Goal: Task Accomplishment & Management: Complete application form

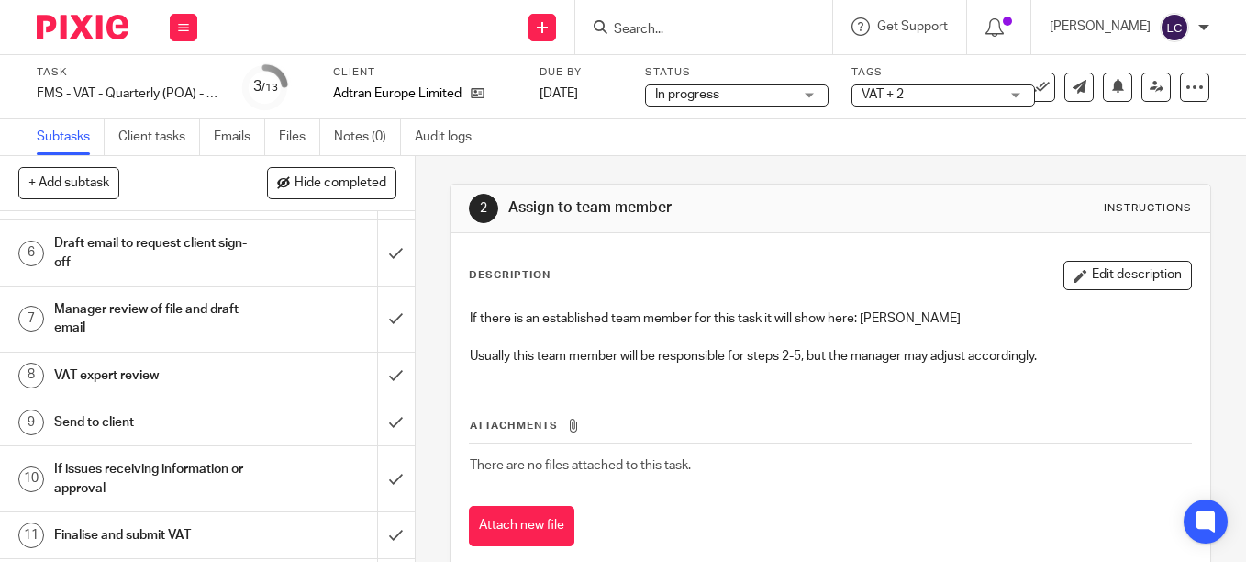
scroll to position [153, 0]
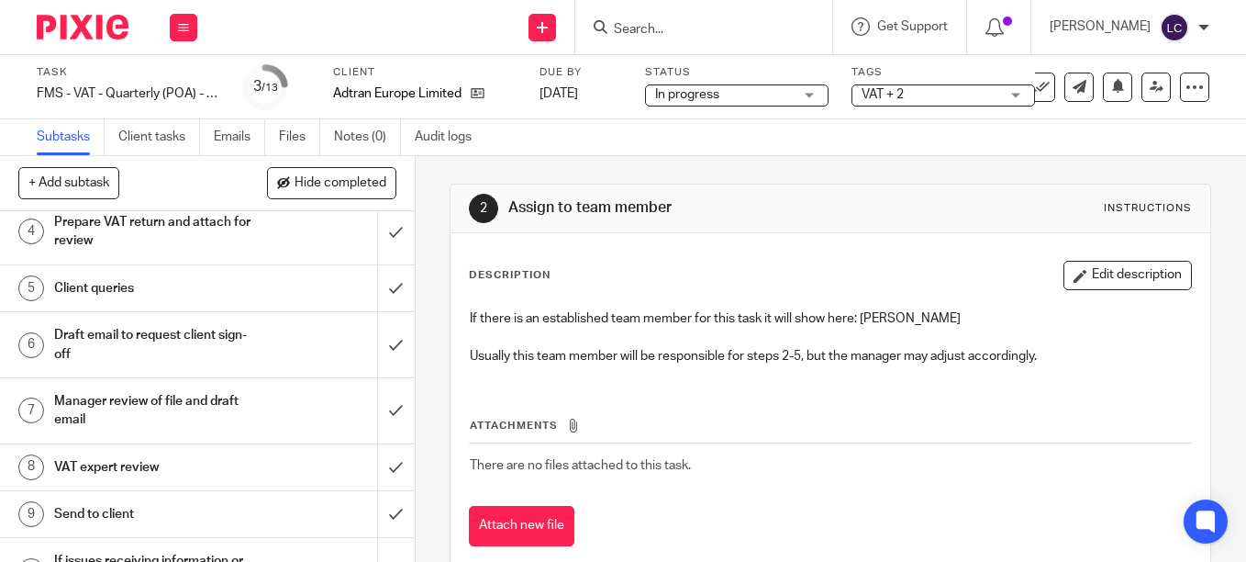
click at [186, 232] on h1 "Prepare VAT return and attach for review" at bounding box center [155, 231] width 203 height 47
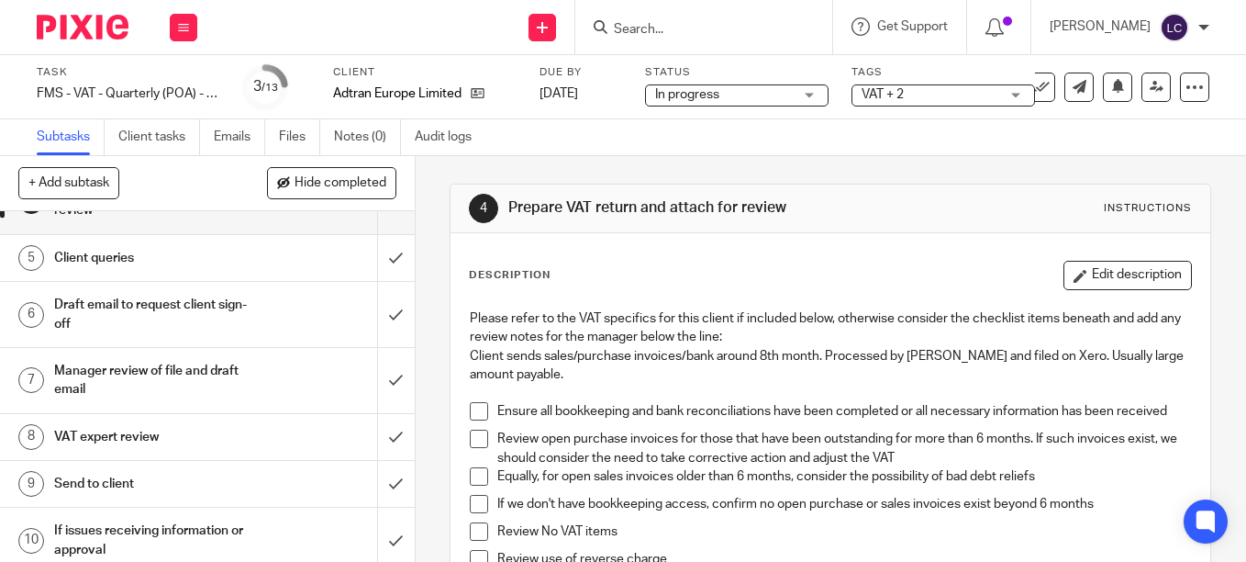
scroll to position [92, 0]
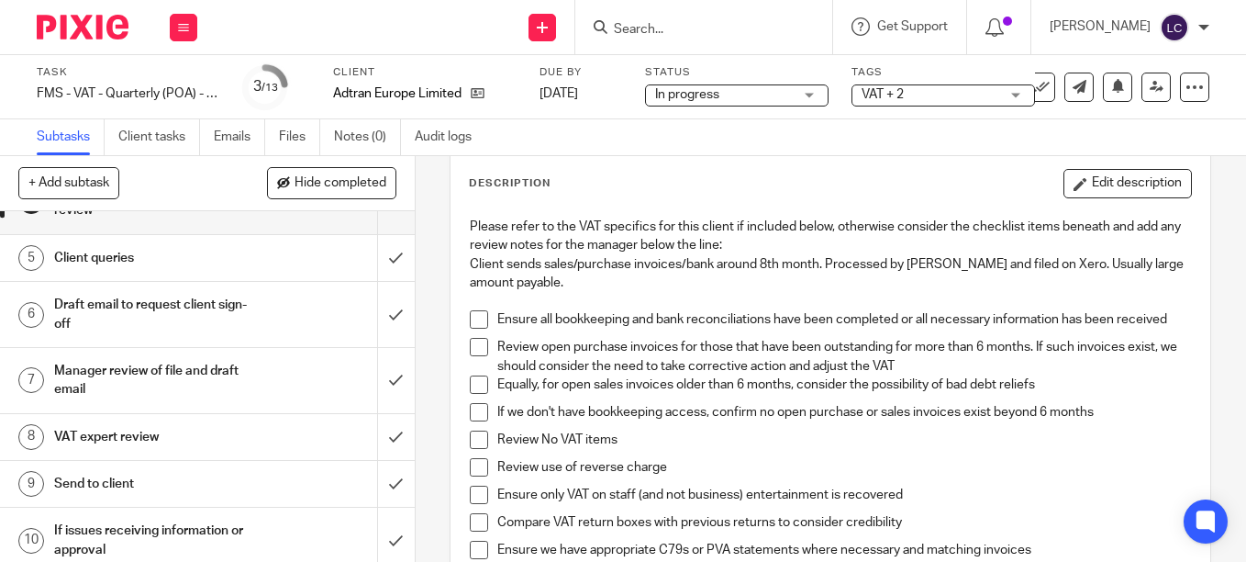
click at [475, 316] on span at bounding box center [479, 319] width 18 height 18
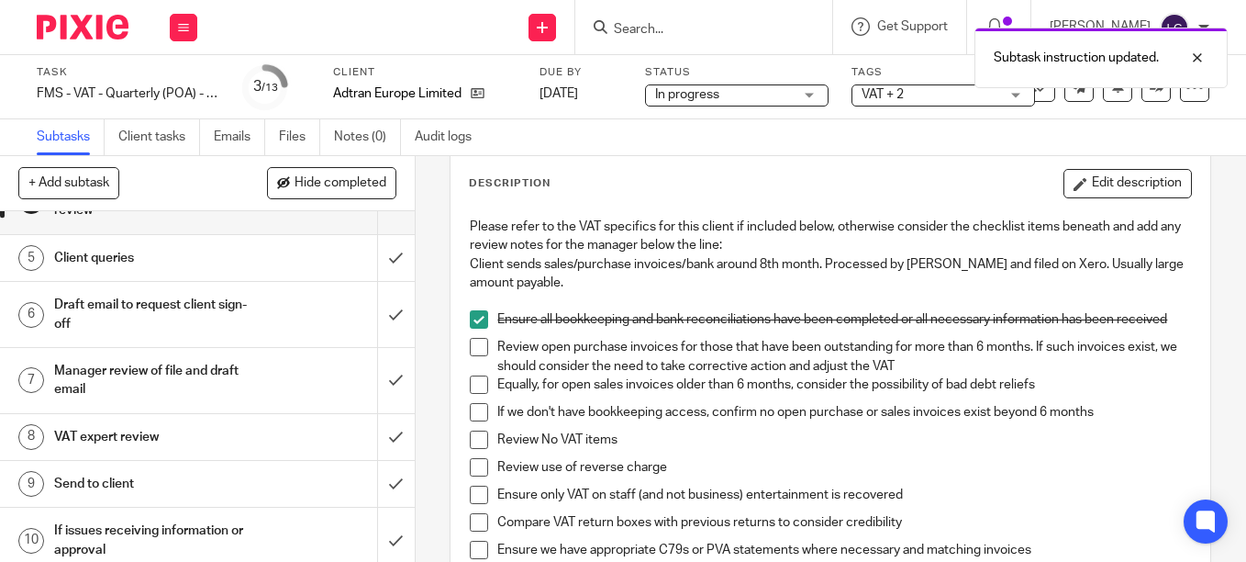
click at [475, 356] on span at bounding box center [479, 347] width 18 height 18
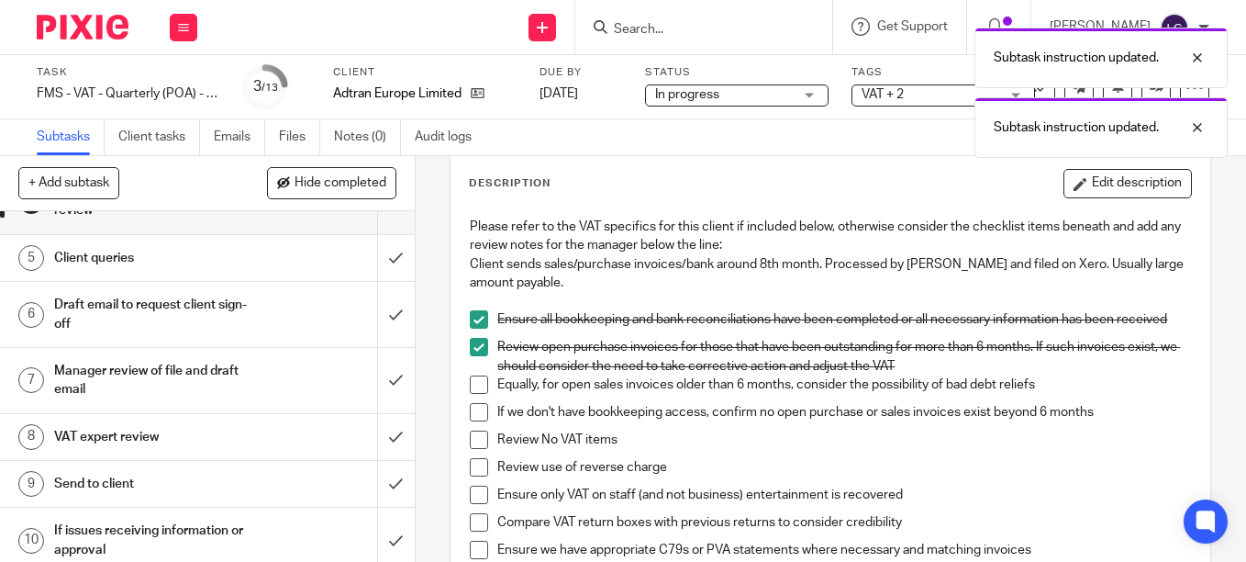
click at [487, 397] on li "Equally, for open sales invoices older than 6 months, consider the possibility …" at bounding box center [830, 389] width 721 height 28
click at [476, 392] on span at bounding box center [479, 384] width 18 height 18
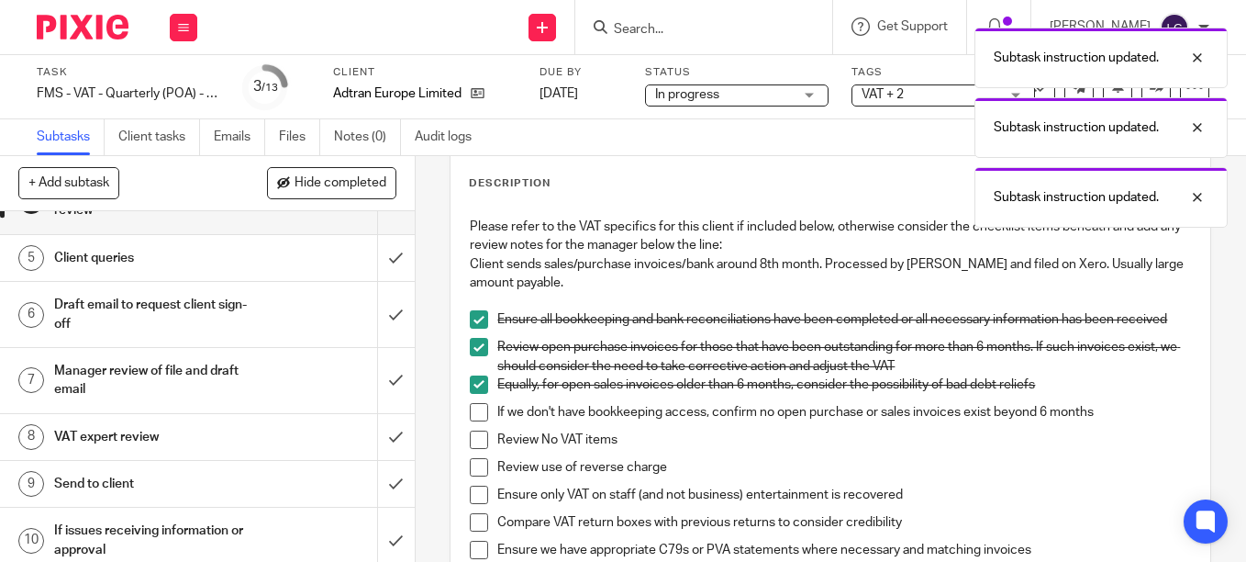
click at [470, 421] on span at bounding box center [479, 412] width 18 height 18
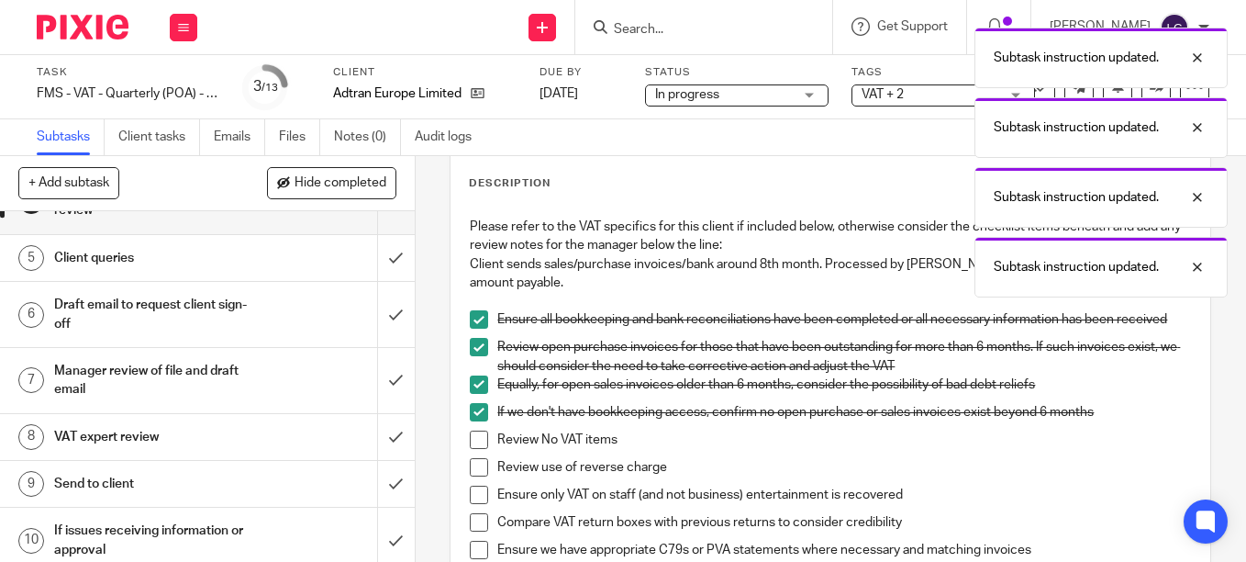
click at [470, 445] on span at bounding box center [479, 439] width 18 height 18
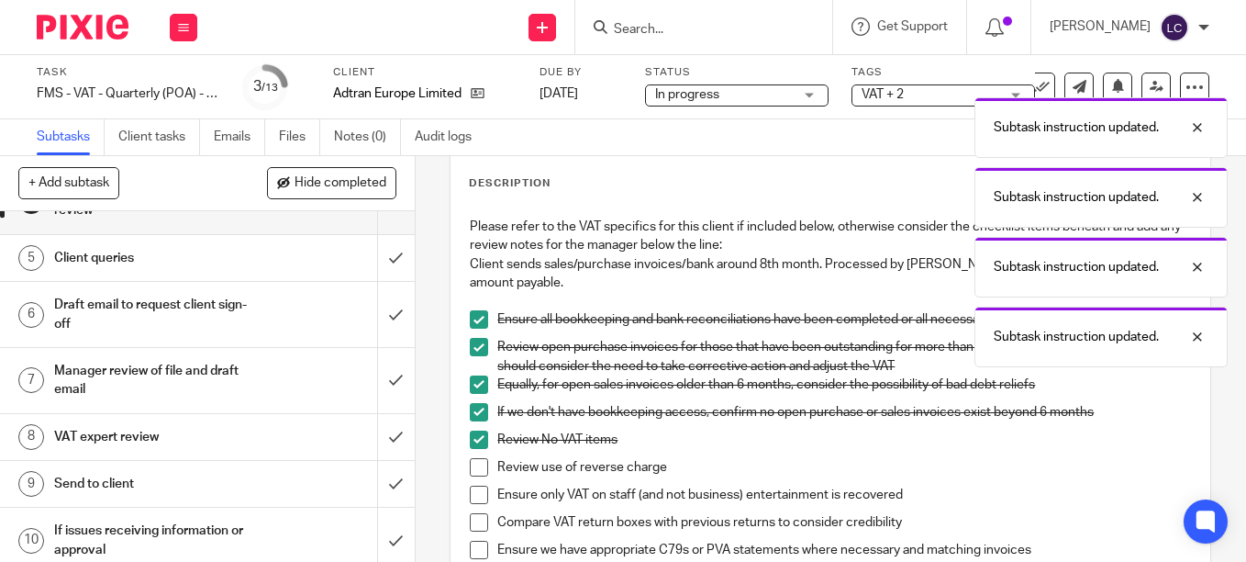
click at [470, 476] on span at bounding box center [479, 467] width 18 height 18
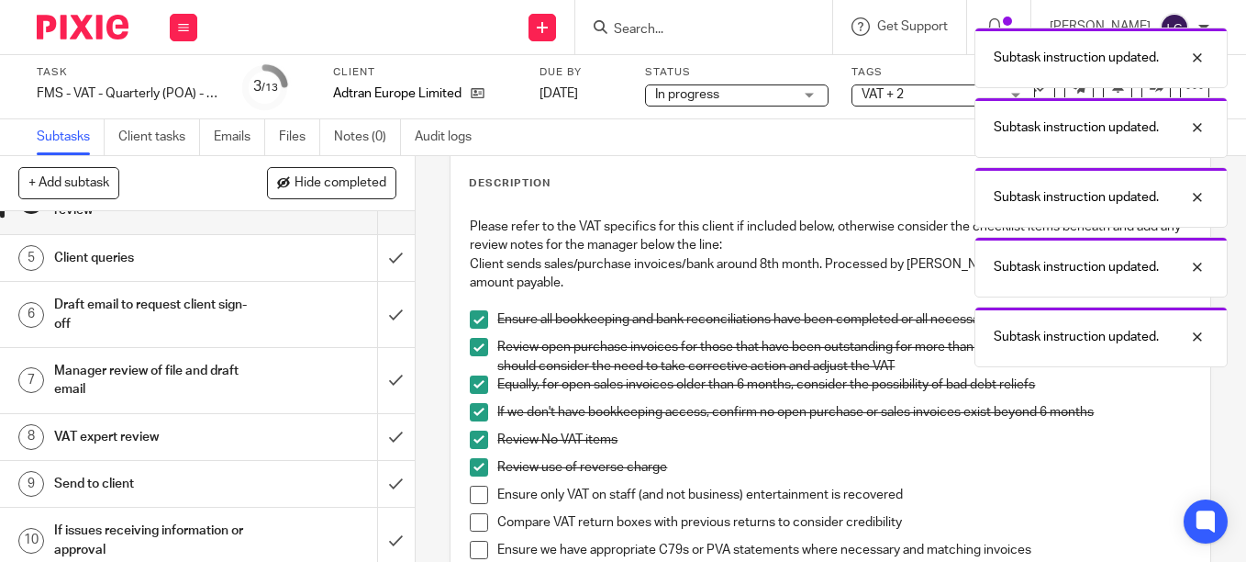
click at [475, 504] on span at bounding box center [479, 495] width 18 height 18
click at [473, 531] on span at bounding box center [479, 522] width 18 height 18
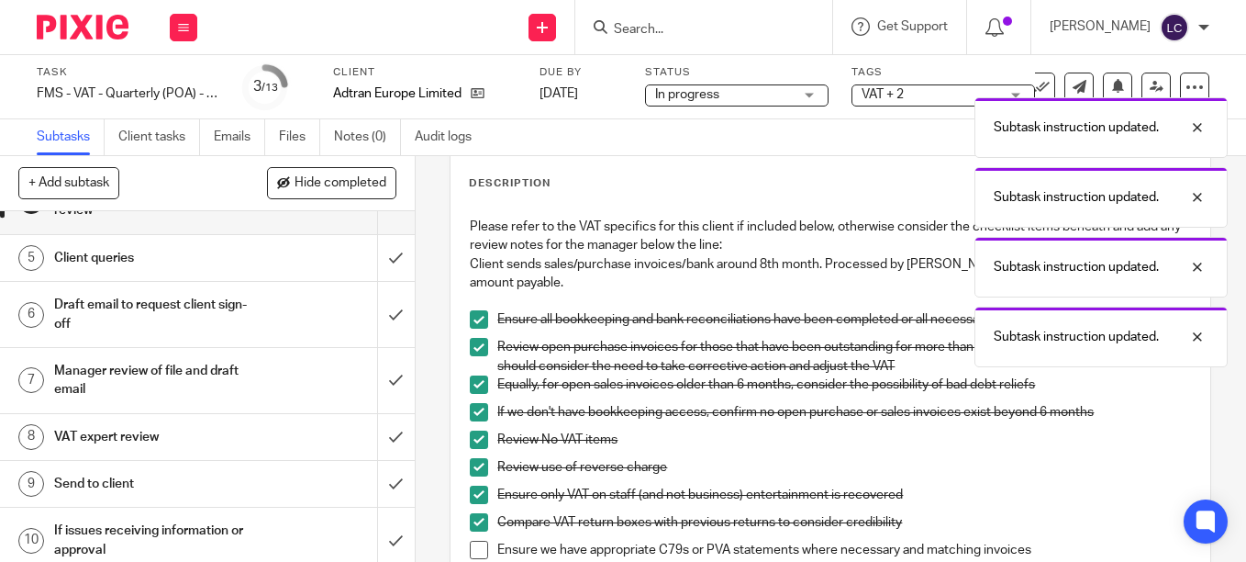
scroll to position [367, 0]
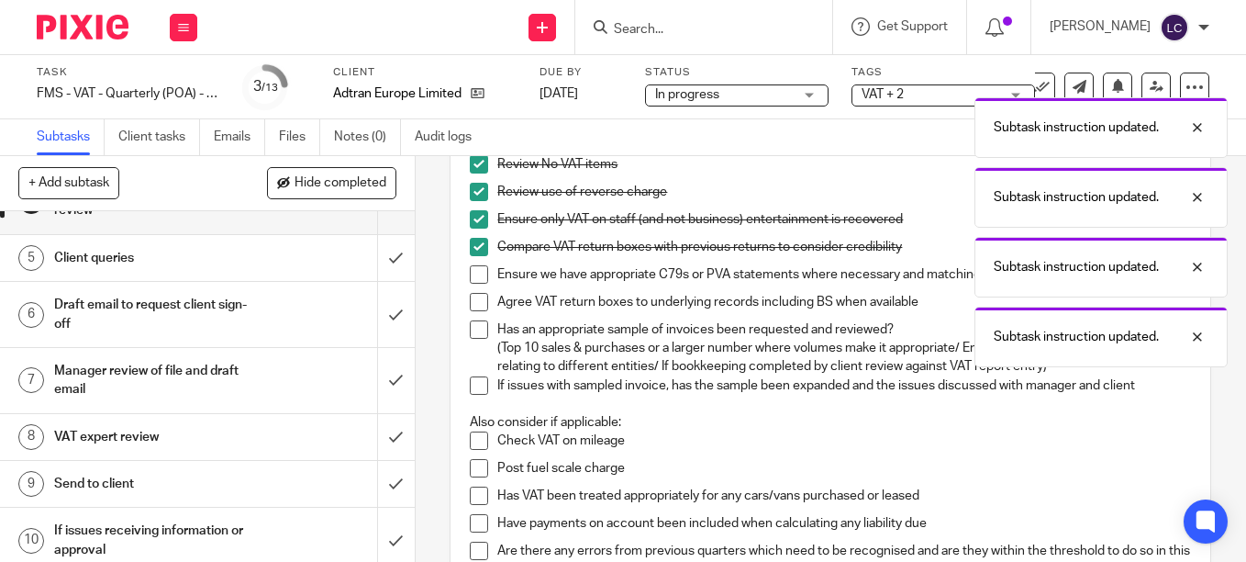
click at [475, 283] on span at bounding box center [479, 274] width 18 height 18
click at [470, 311] on span at bounding box center [479, 302] width 18 height 18
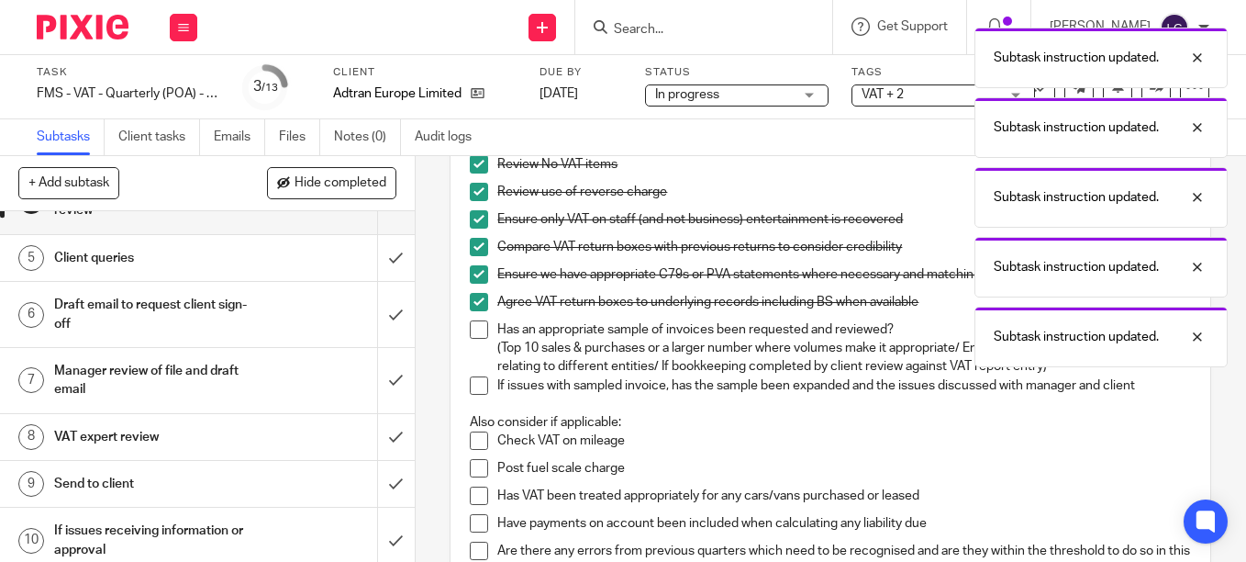
click at [473, 339] on span at bounding box center [479, 329] width 18 height 18
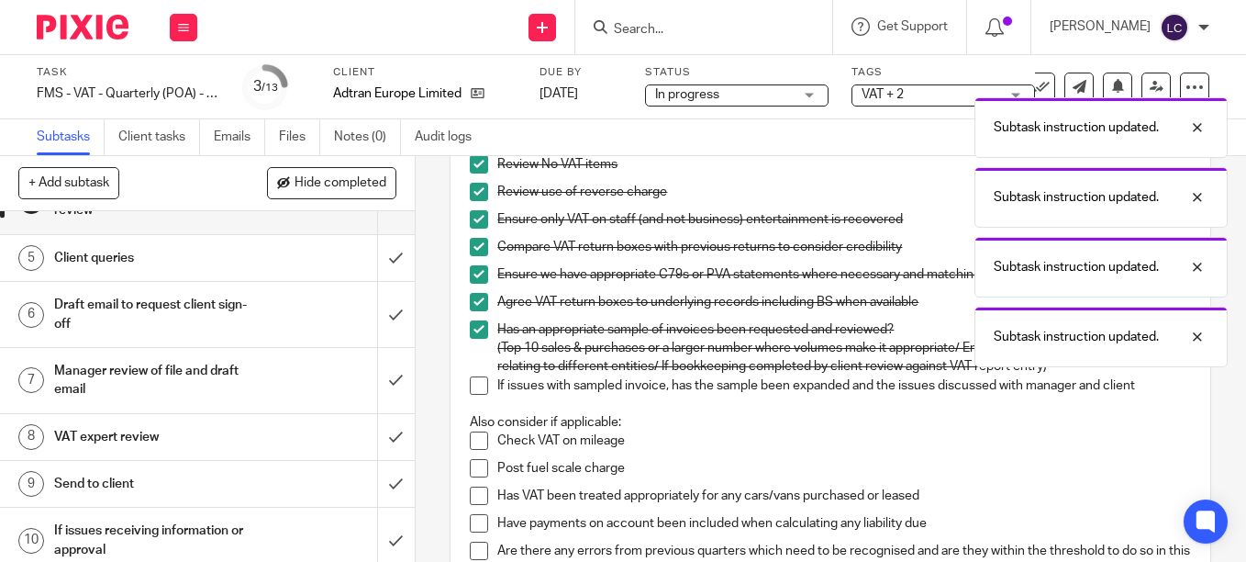
click at [471, 390] on span at bounding box center [479, 385] width 18 height 18
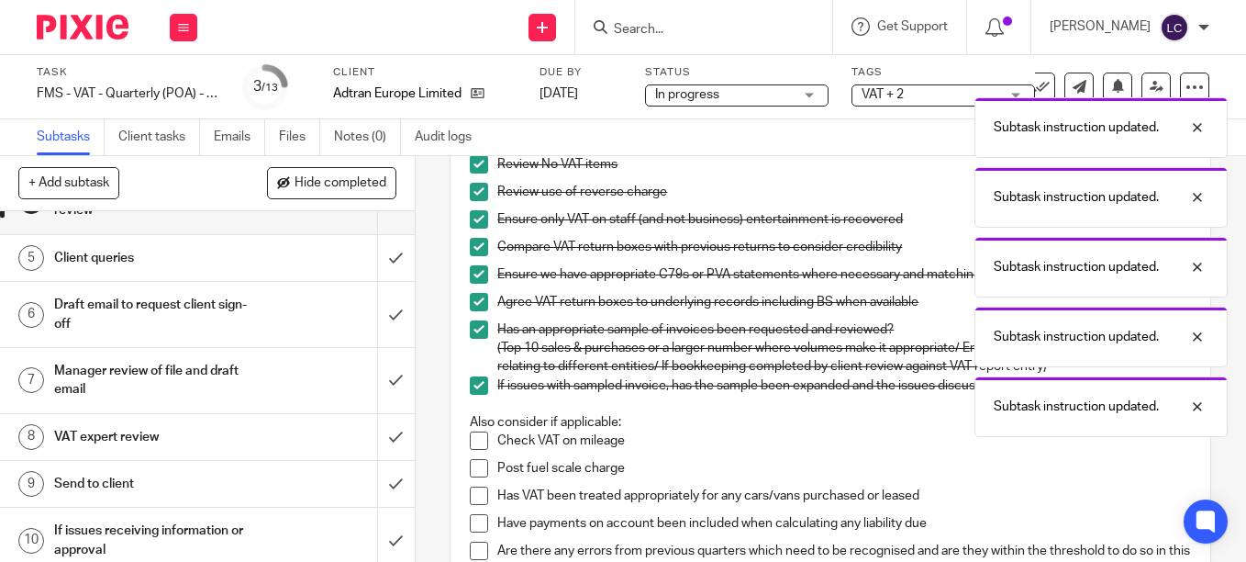
click at [470, 443] on span at bounding box center [479, 440] width 18 height 18
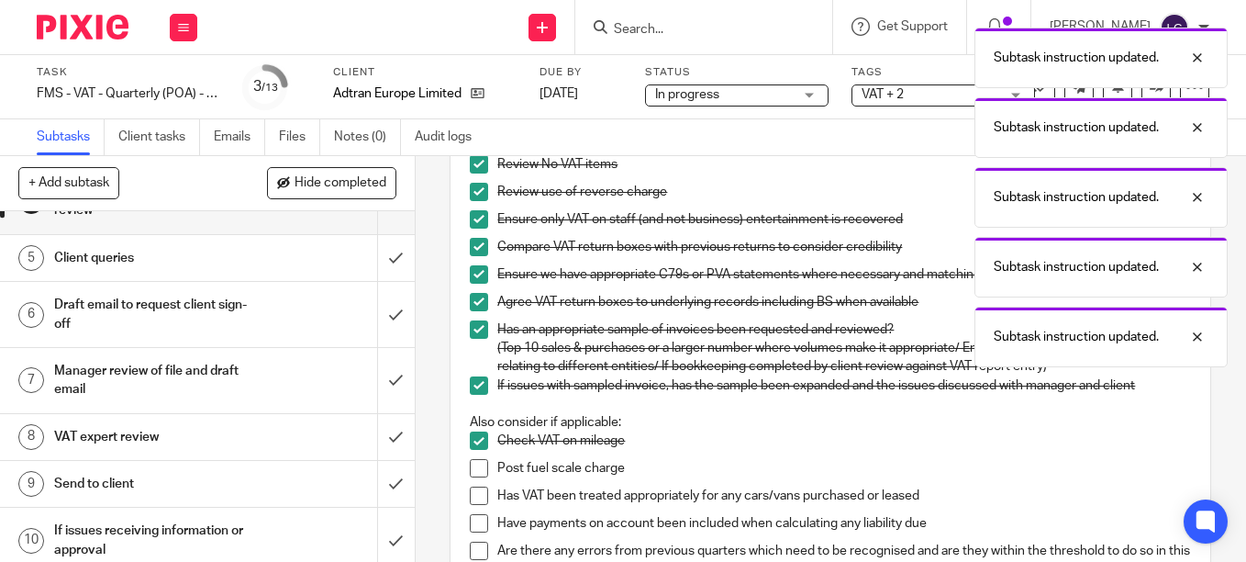
click at [472, 477] on span at bounding box center [479, 468] width 18 height 18
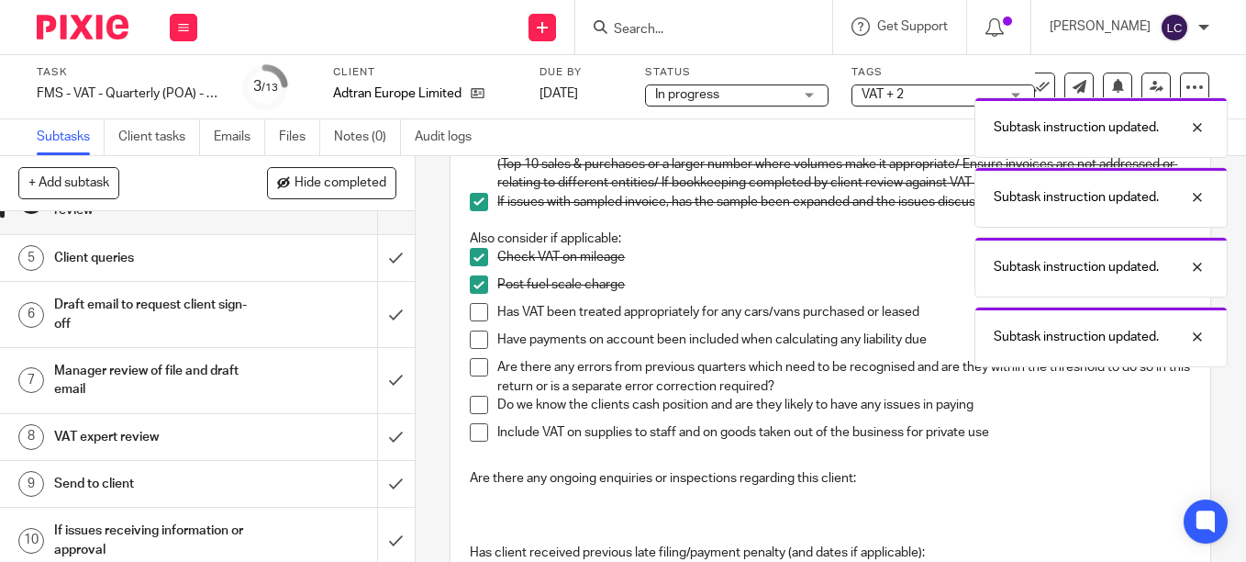
click at [471, 321] on span at bounding box center [479, 312] width 18 height 18
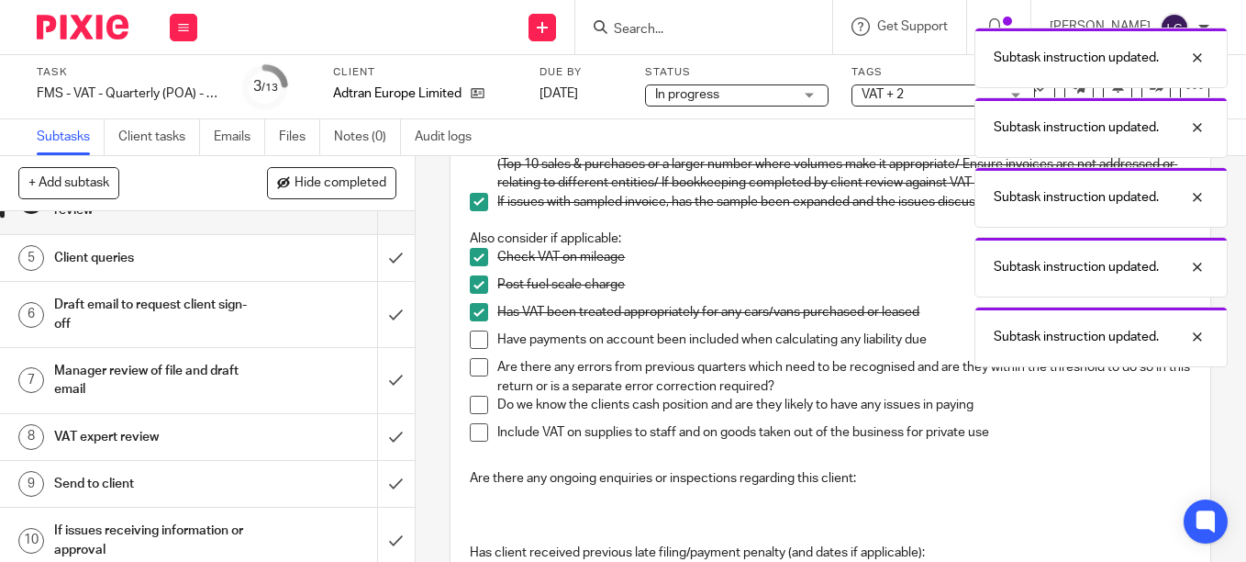
click at [470, 345] on span at bounding box center [479, 339] width 18 height 18
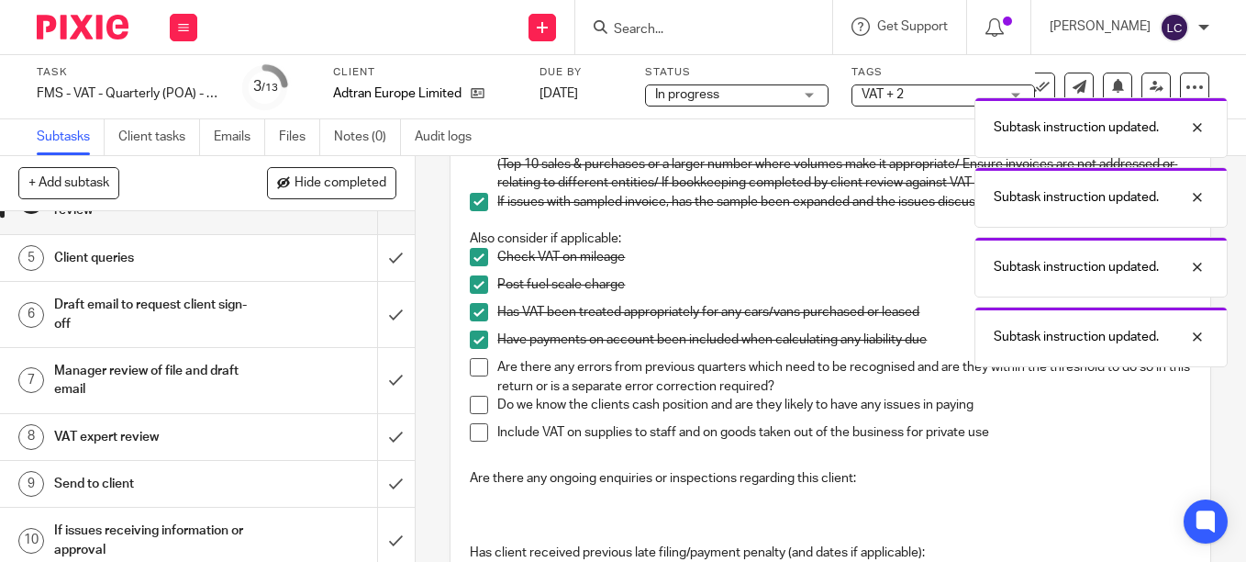
click at [470, 388] on li "Are there any errors from previous quarters which need to be recognised and are…" at bounding box center [830, 377] width 721 height 38
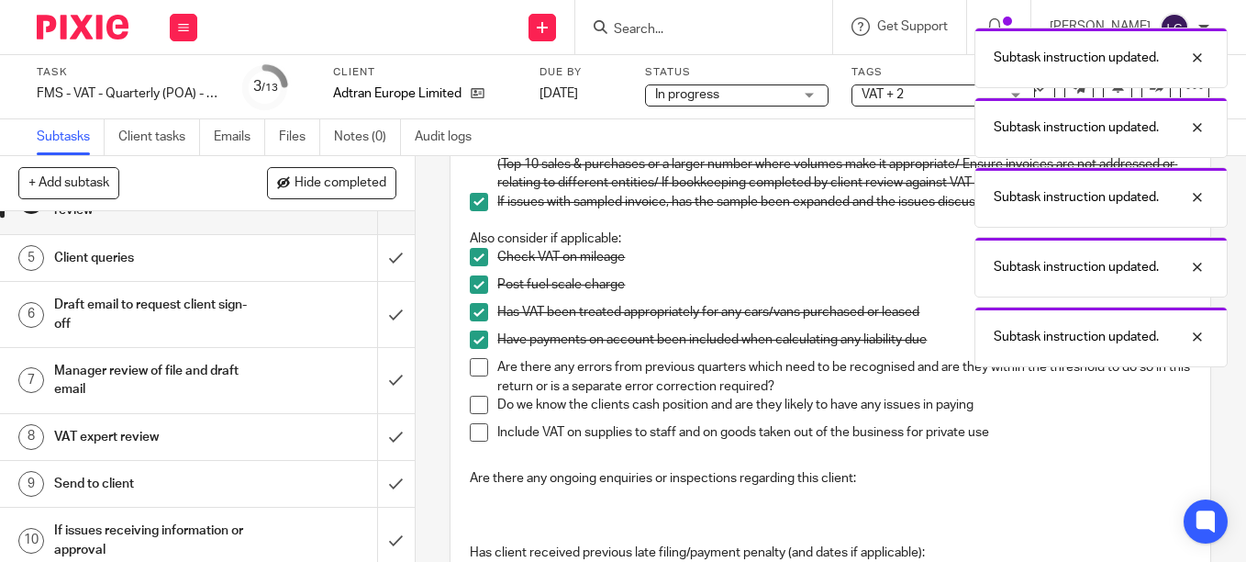
click at [474, 376] on span at bounding box center [479, 367] width 18 height 18
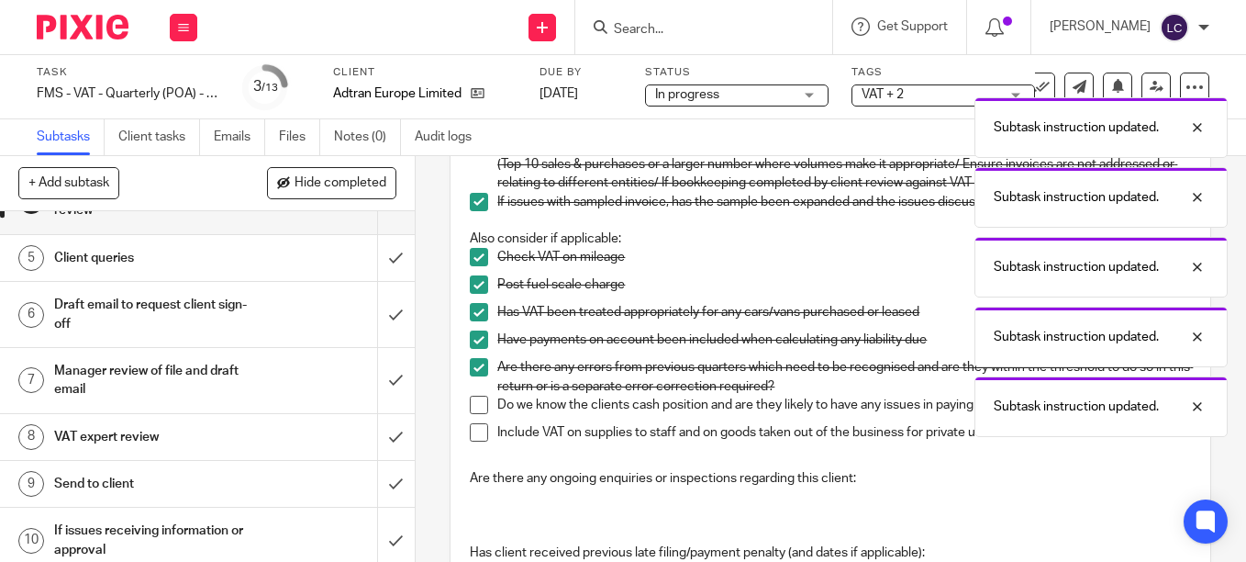
click at [474, 414] on span at bounding box center [479, 405] width 18 height 18
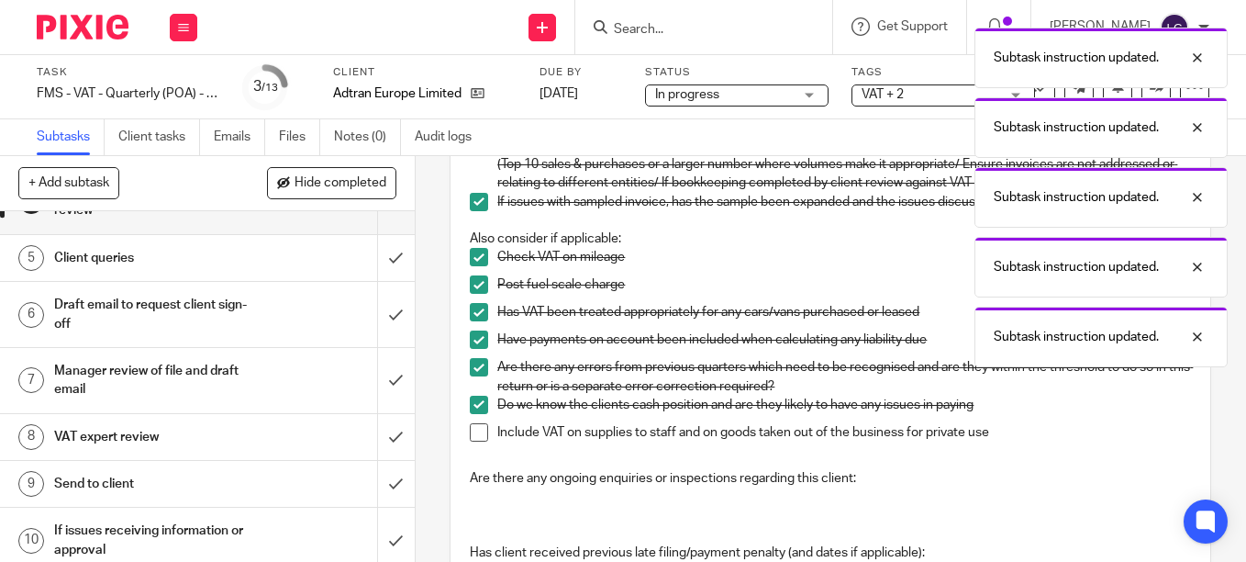
click at [475, 441] on span at bounding box center [479, 432] width 18 height 18
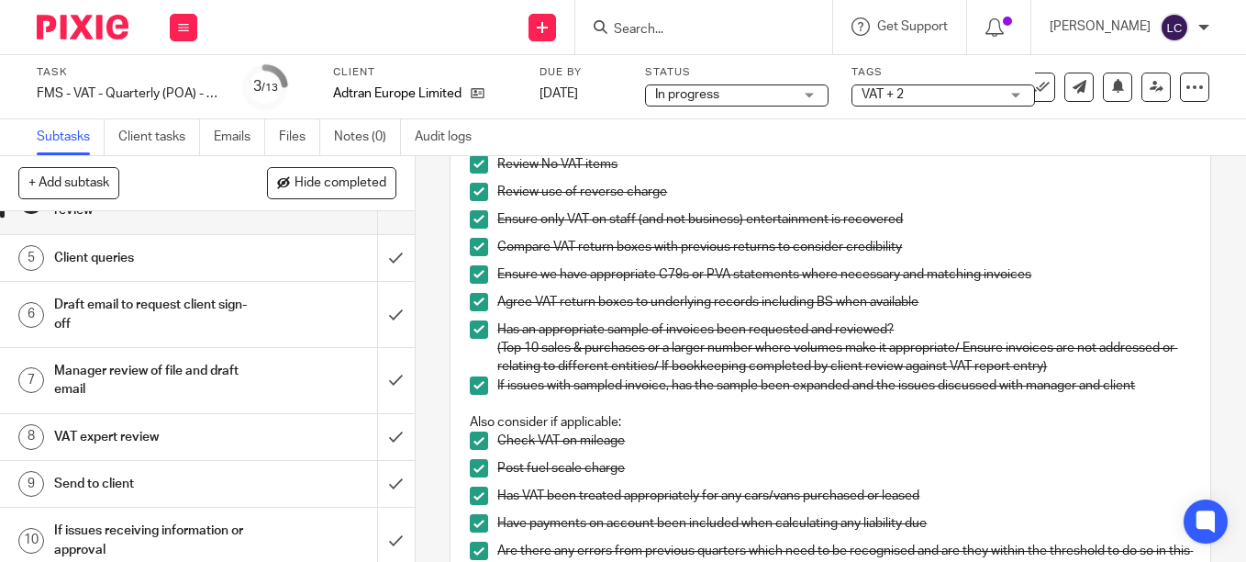
scroll to position [0, 0]
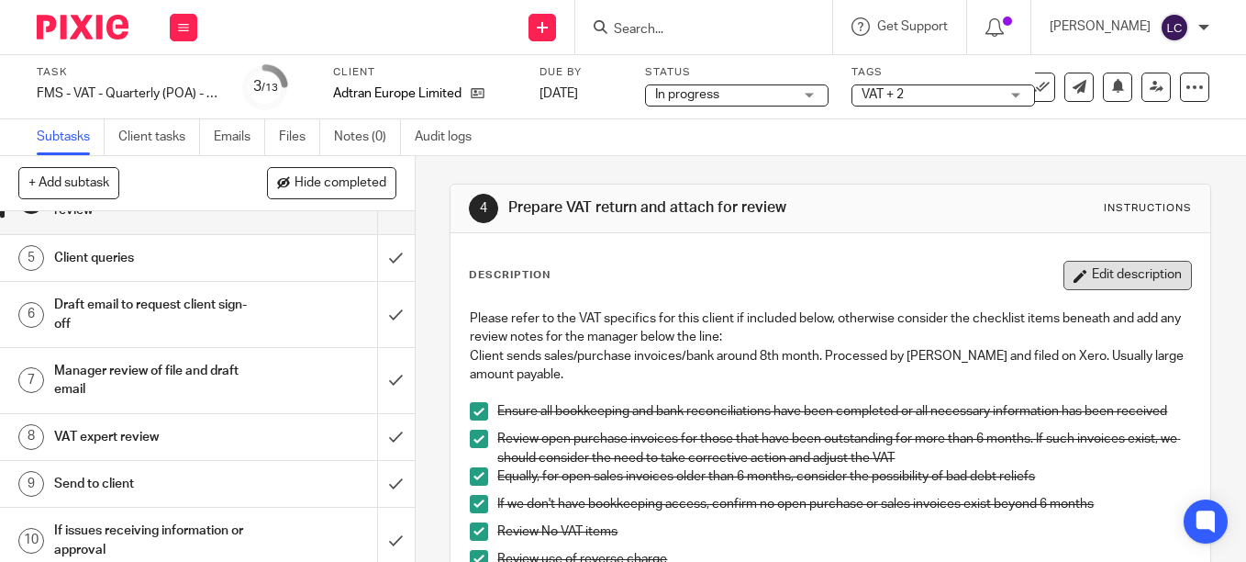
click at [1064, 271] on button "Edit description" at bounding box center [1128, 275] width 129 height 29
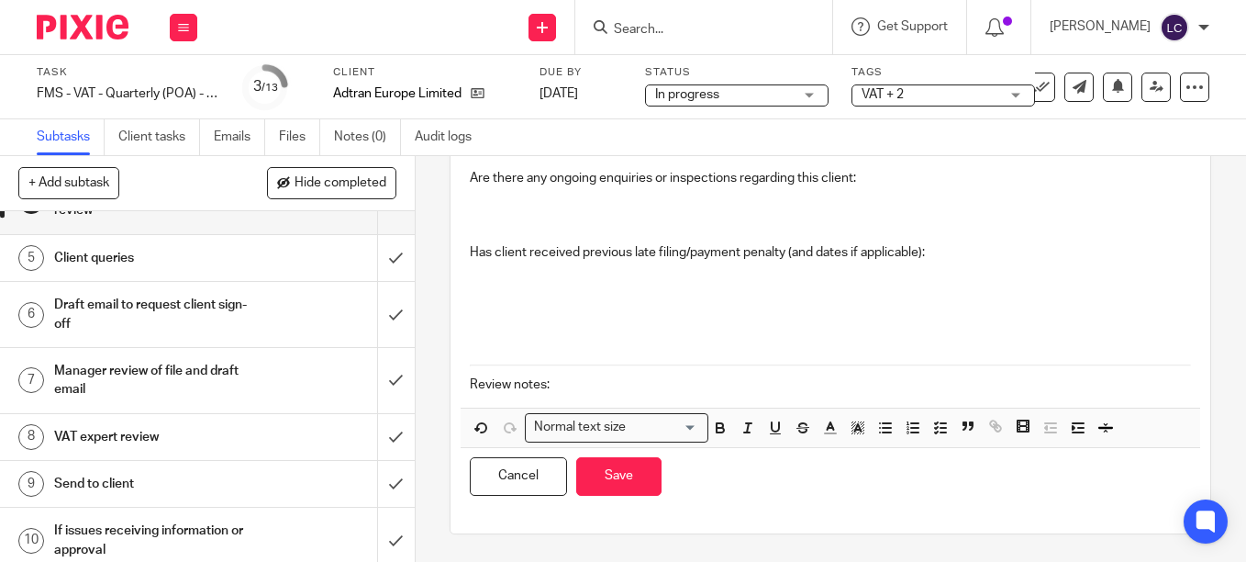
scroll to position [754, 0]
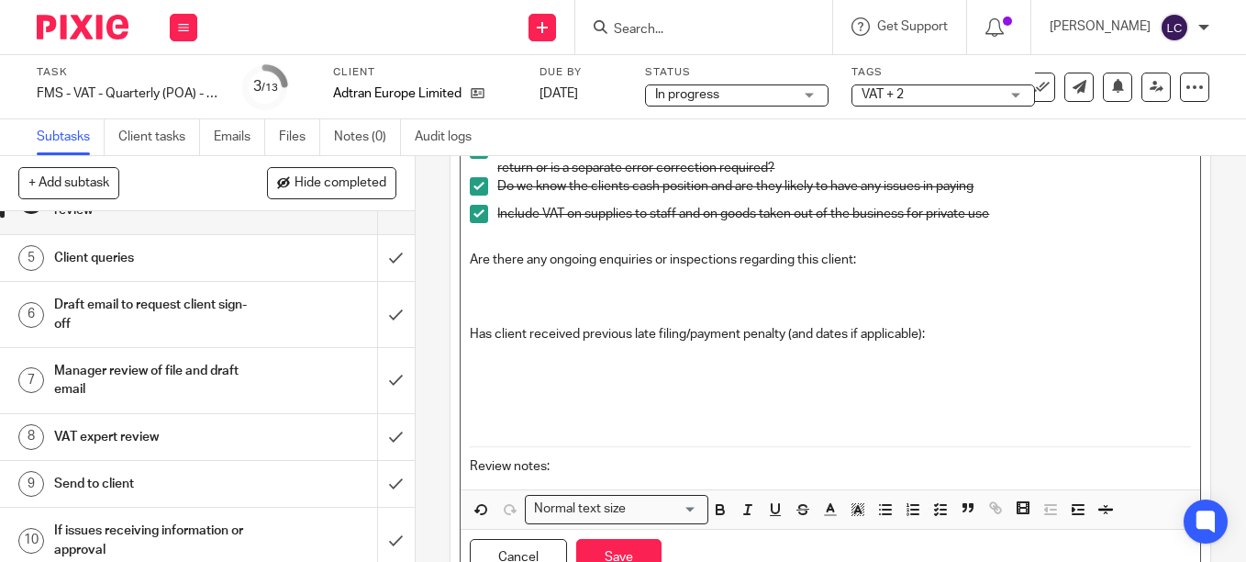
click at [508, 288] on p at bounding box center [830, 279] width 721 height 18
click at [495, 269] on p "Are there any ongoing enquiries or inspections regarding this client:" at bounding box center [830, 260] width 721 height 18
click at [516, 285] on p "Yes," at bounding box center [830, 279] width 721 height 18
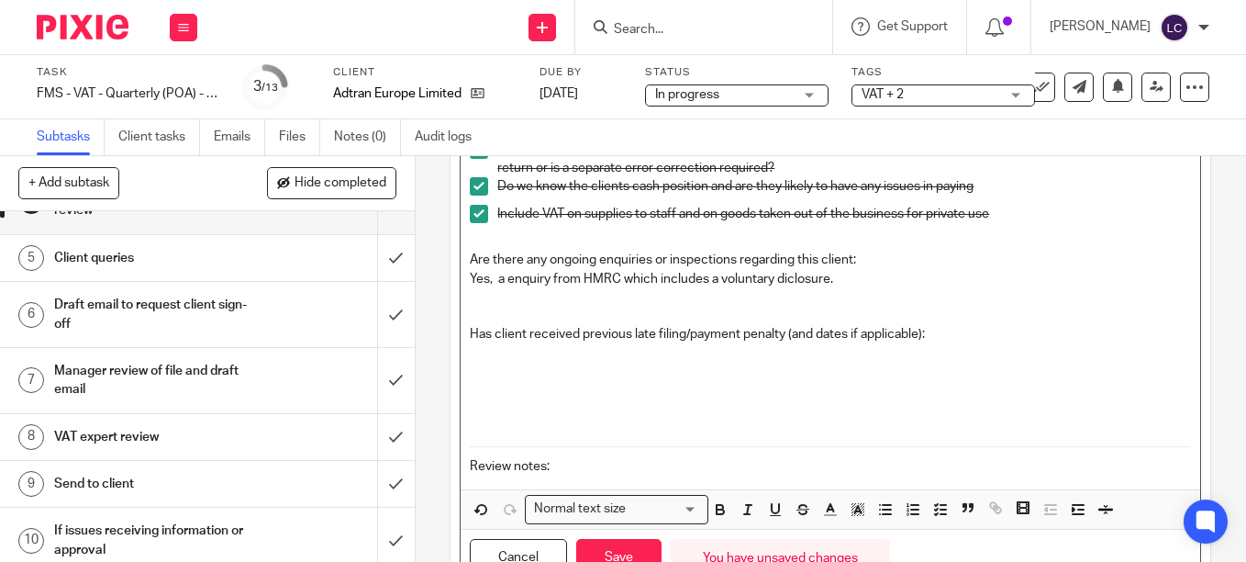
click at [495, 288] on p "Yes, a enquiry from HMRC which includes a voluntary diclosure." at bounding box center [830, 279] width 721 height 18
click at [870, 285] on p "Yes, a enquiry from HMRC which includes a voluntary diclosure." at bounding box center [830, 279] width 721 height 18
drag, startPoint x: 799, startPoint y: 278, endPoint x: 793, endPoint y: 285, distance: 9.8
click at [874, 281] on p "Yes, a enquiry from HMRC which includes a voluntary disclosure." at bounding box center [830, 279] width 721 height 18
click at [944, 343] on p "Has client received previous late filing/payment penalty (and dates if applicab…" at bounding box center [830, 334] width 721 height 18
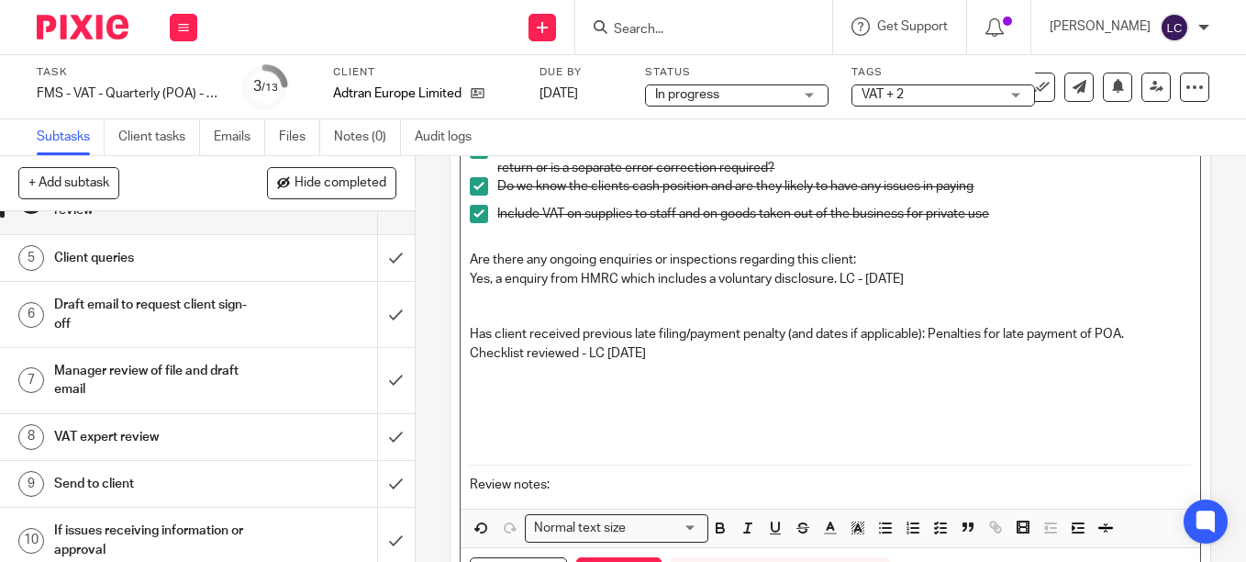
scroll to position [865, 0]
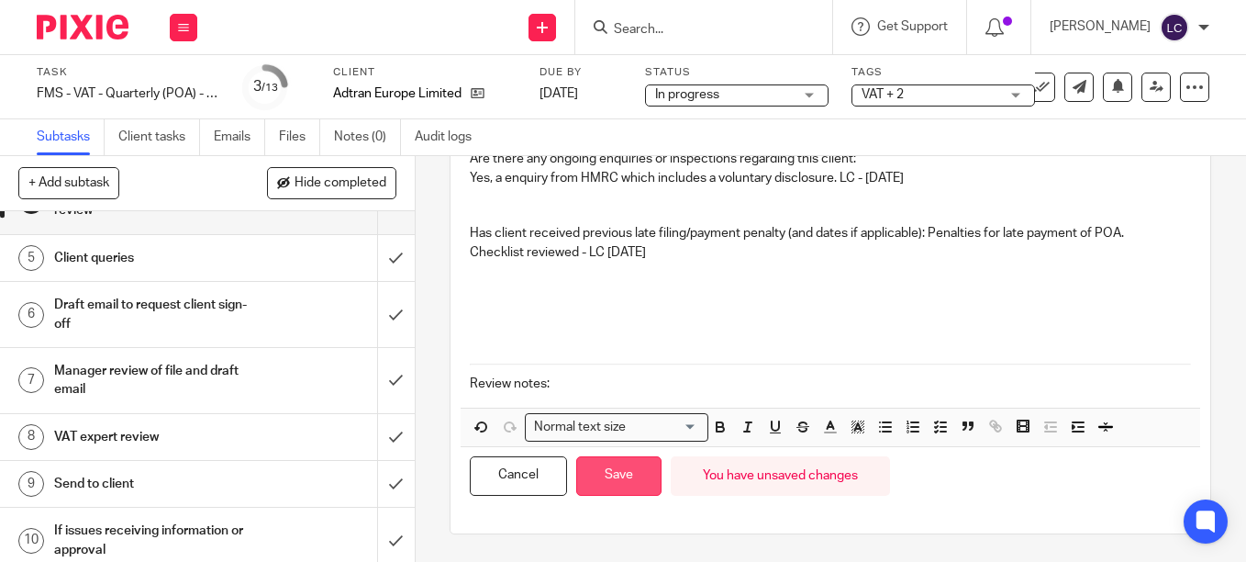
click at [625, 480] on button "Save" at bounding box center [618, 475] width 85 height 39
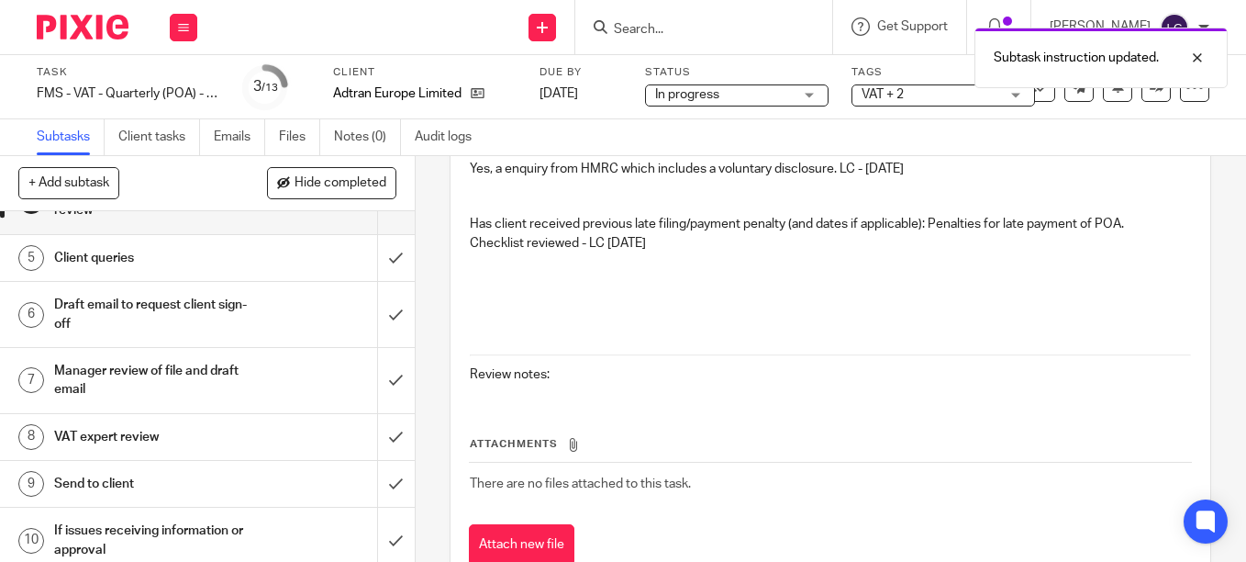
scroll to position [92, 0]
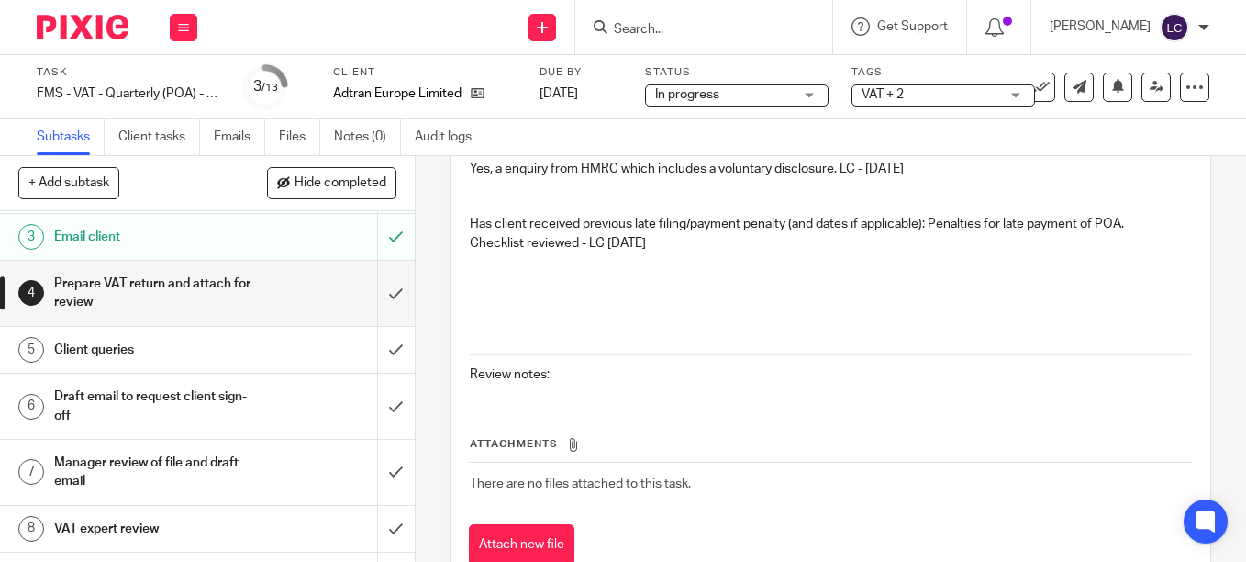
click at [100, 408] on h1 "Draft email to request client sign-off" at bounding box center [155, 406] width 203 height 47
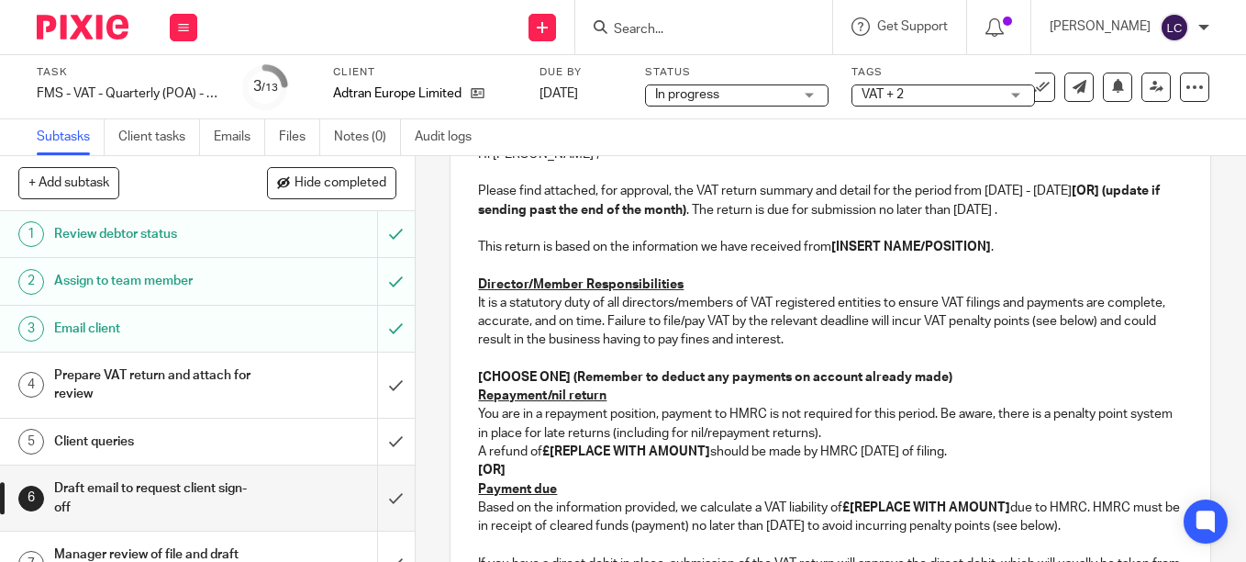
scroll to position [459, 0]
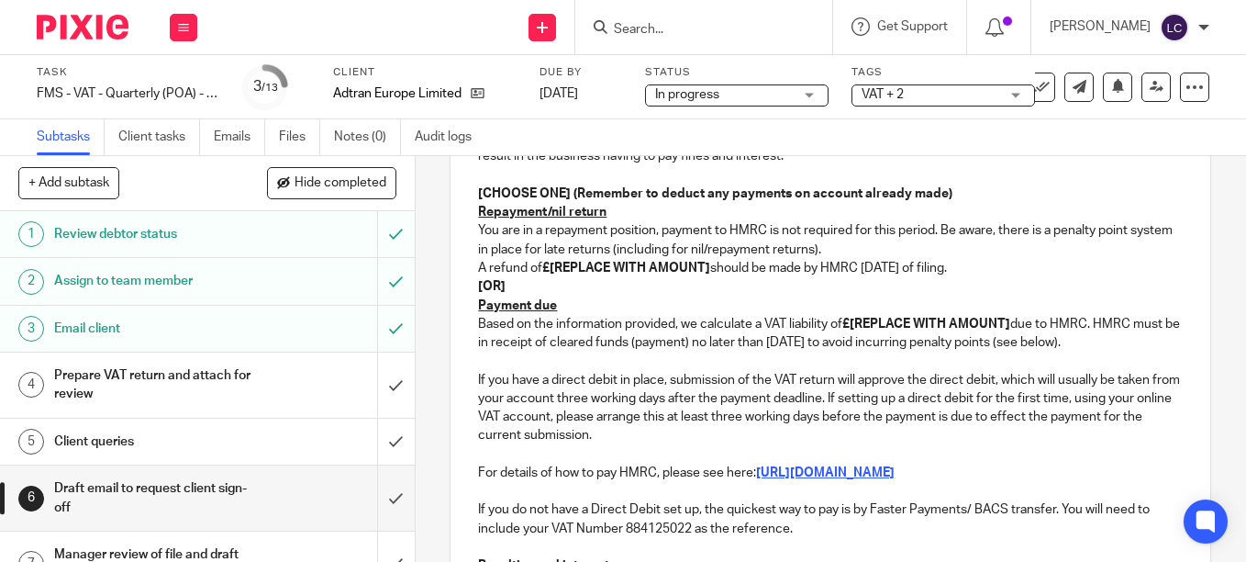
click at [629, 290] on p "[OR]" at bounding box center [830, 286] width 705 height 18
click at [1001, 330] on strong "£[REPLACE WITH AMOUNT]" at bounding box center [927, 324] width 168 height 13
drag, startPoint x: 1013, startPoint y: 325, endPoint x: 860, endPoint y: 325, distance: 153.3
click at [860, 325] on p "Based on the information provided, we calculate a VAT liability of £[REPLACE WI…" at bounding box center [830, 334] width 705 height 38
click at [865, 324] on p "Based on the information provided, we calculate a VAT liability of £ 3,651,106.…" at bounding box center [830, 334] width 705 height 38
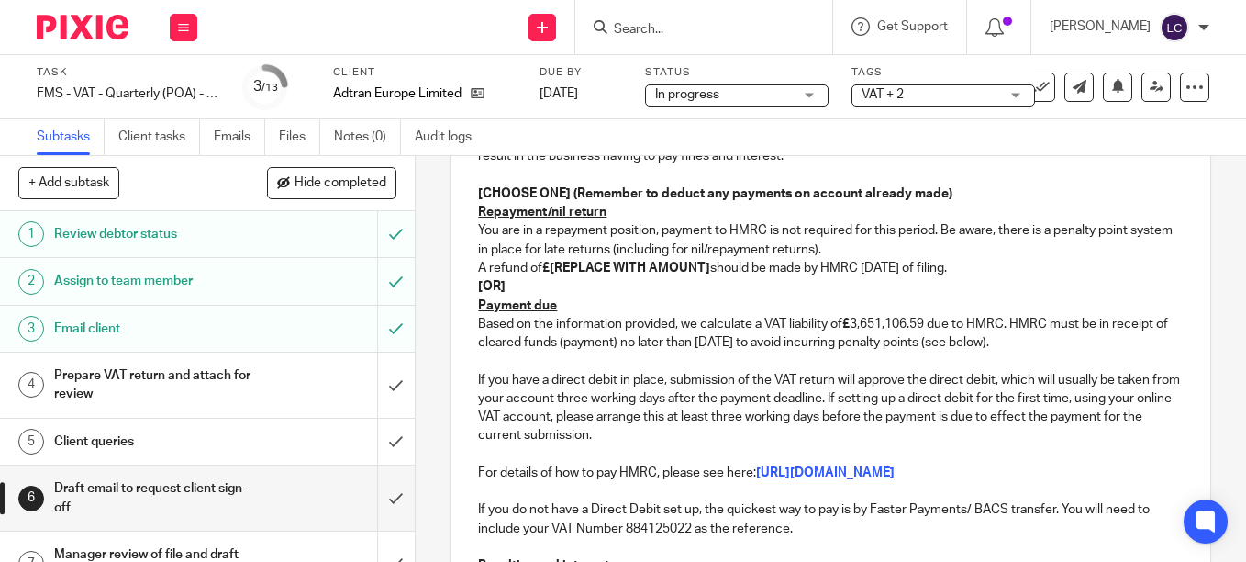
click at [858, 324] on p "Based on the information provided, we calculate a VAT liability of £ 3,651,106.…" at bounding box center [830, 334] width 705 height 38
click at [863, 324] on p "Based on the information provided, we calculate a VAT liability of £ 3,651,106.…" at bounding box center [830, 334] width 705 height 38
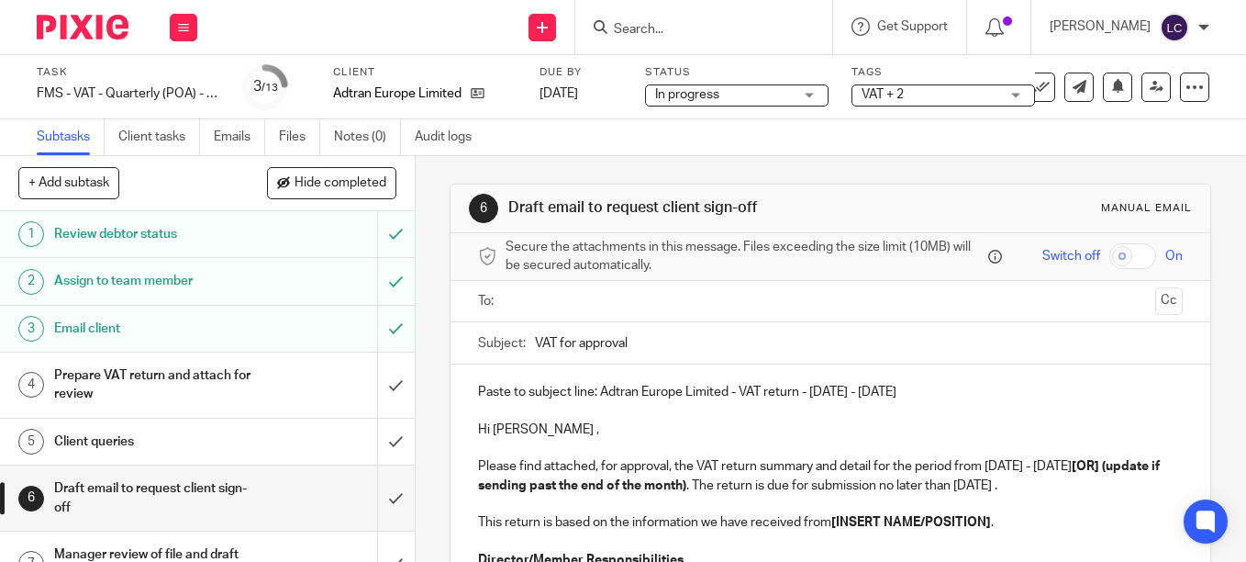
scroll to position [92, 0]
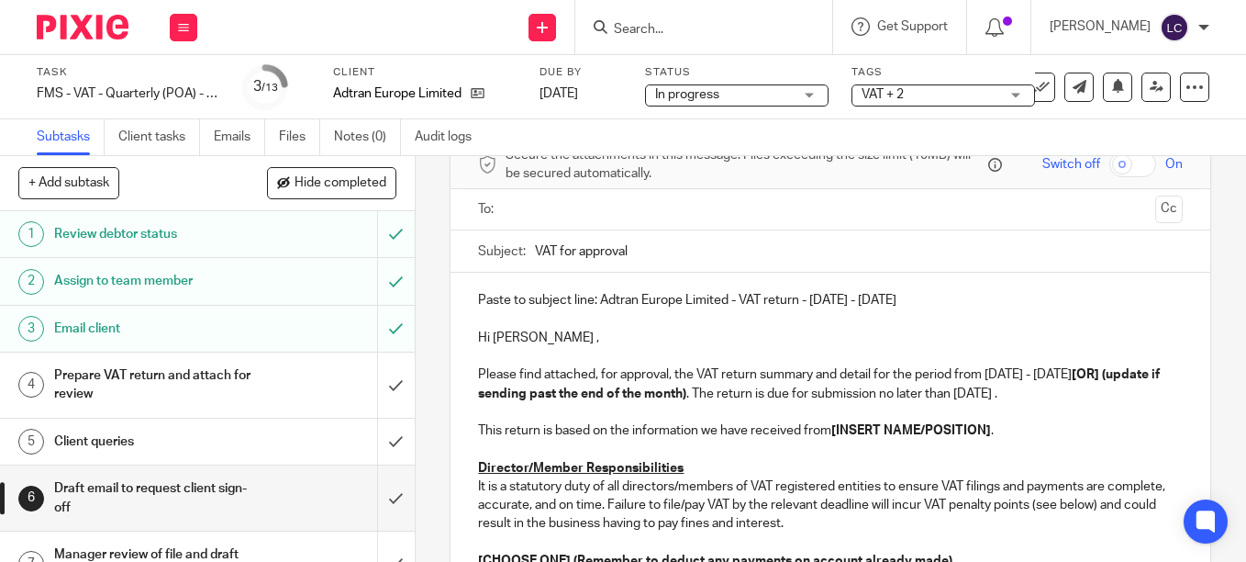
drag, startPoint x: 910, startPoint y: 296, endPoint x: 593, endPoint y: 309, distance: 316.9
click at [593, 309] on p "Paste to subject line: Adtran Europe Limited - VAT return - May - July, 2025" at bounding box center [830, 300] width 705 height 18
drag, startPoint x: 636, startPoint y: 250, endPoint x: 516, endPoint y: 241, distance: 120.5
click at [516, 241] on div "Subject: VAT for approval" at bounding box center [830, 250] width 705 height 41
paste input "Adtran Europe Limited - VAT return - May - July, 2025"
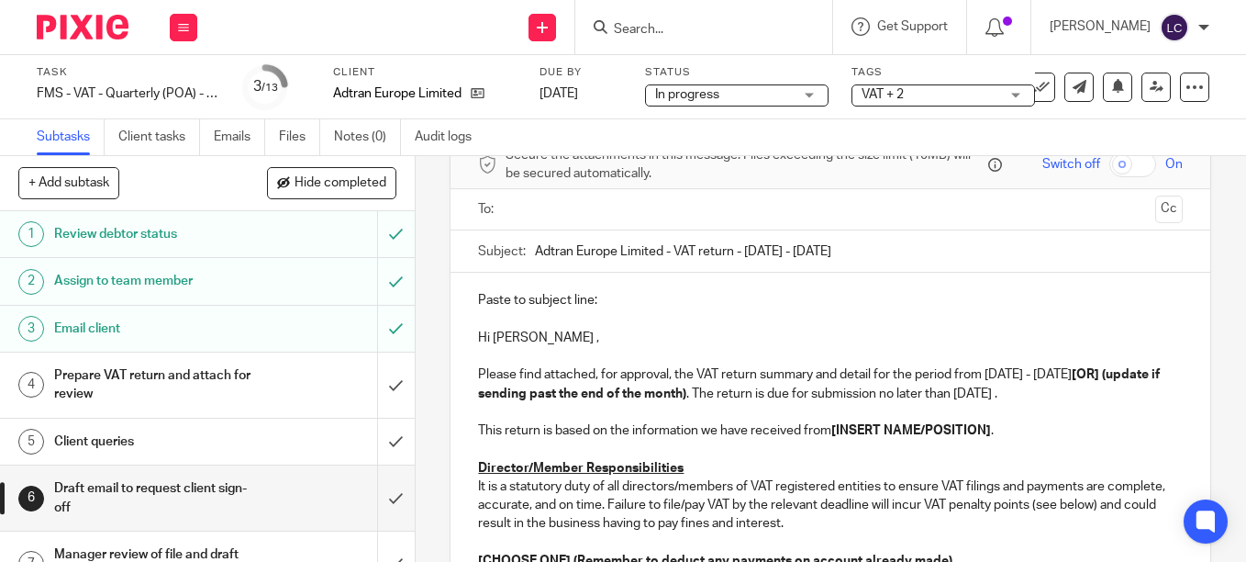
type input "Adtran Europe Limited - VAT return - May - July, 2025"
drag, startPoint x: 609, startPoint y: 301, endPoint x: 458, endPoint y: 298, distance: 150.6
click at [478, 340] on p "Hi Gunnar ," at bounding box center [830, 338] width 705 height 18
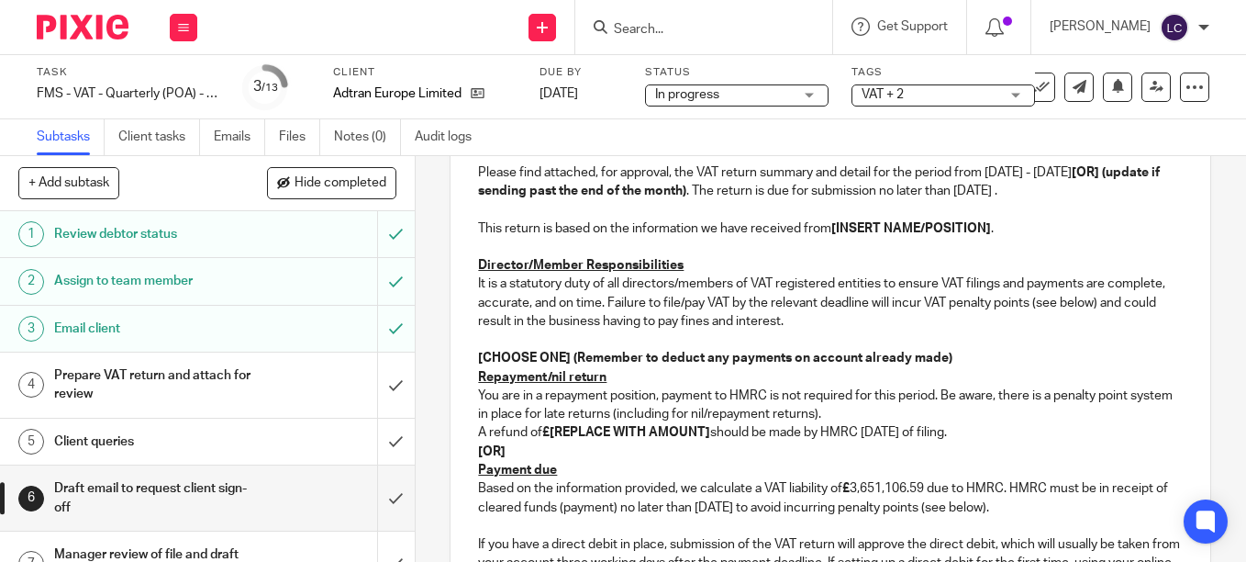
scroll to position [165, 0]
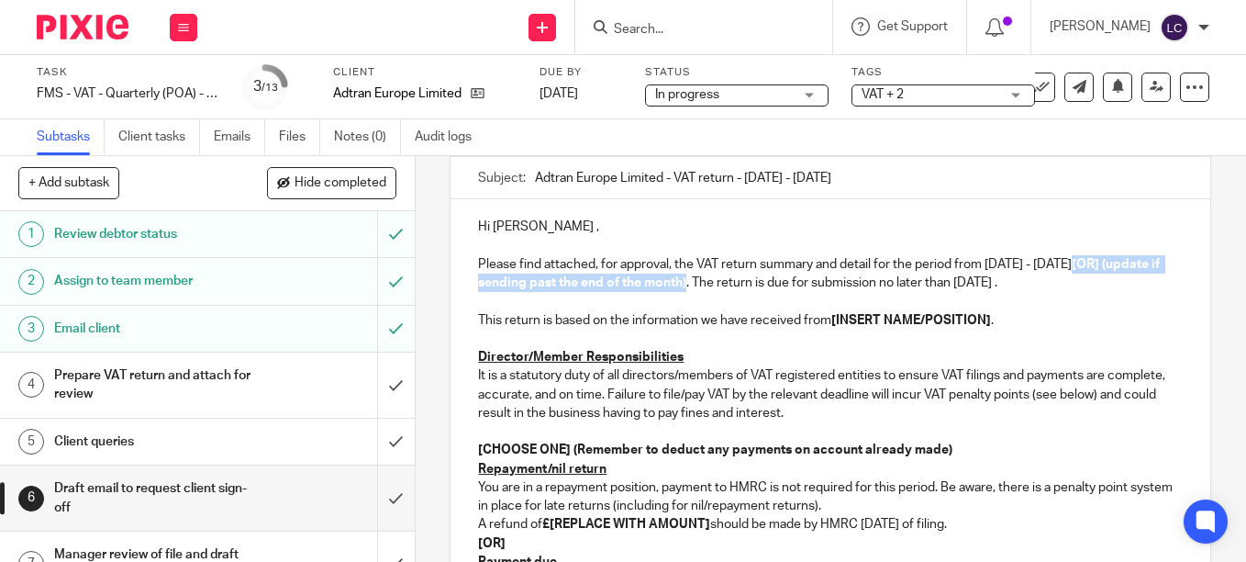
drag, startPoint x: 1081, startPoint y: 263, endPoint x: 693, endPoint y: 289, distance: 389.1
click at [693, 289] on strong "[OR] (update if sending past the end of the month)" at bounding box center [820, 273] width 685 height 31
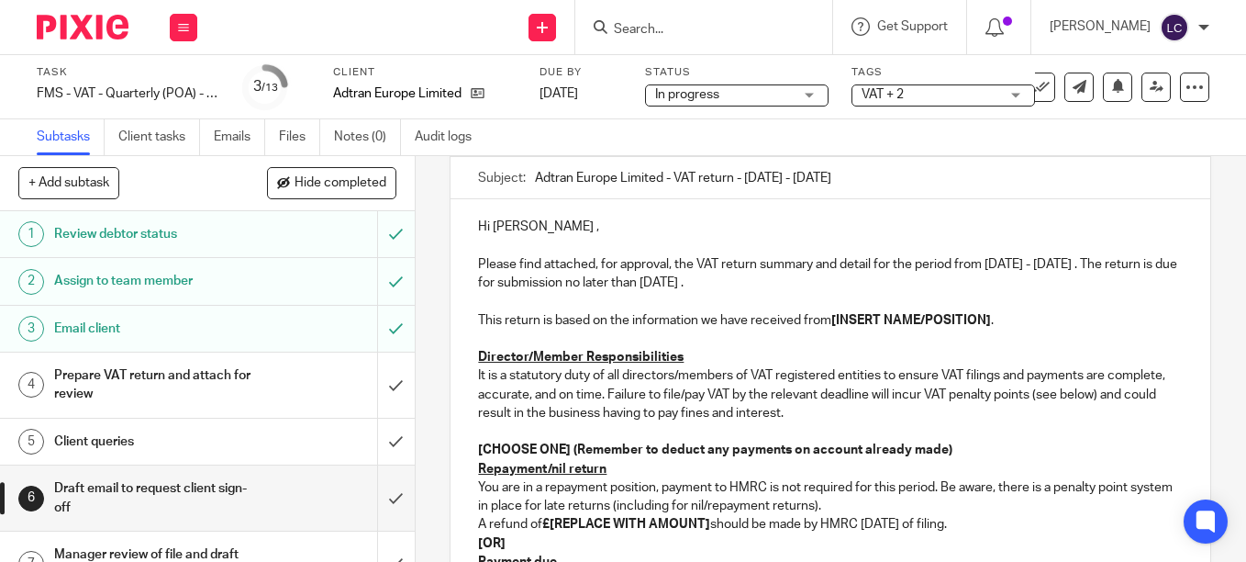
click at [1083, 262] on p "Please find attached, for approval, the VAT return summary and detail for the p…" at bounding box center [830, 274] width 705 height 38
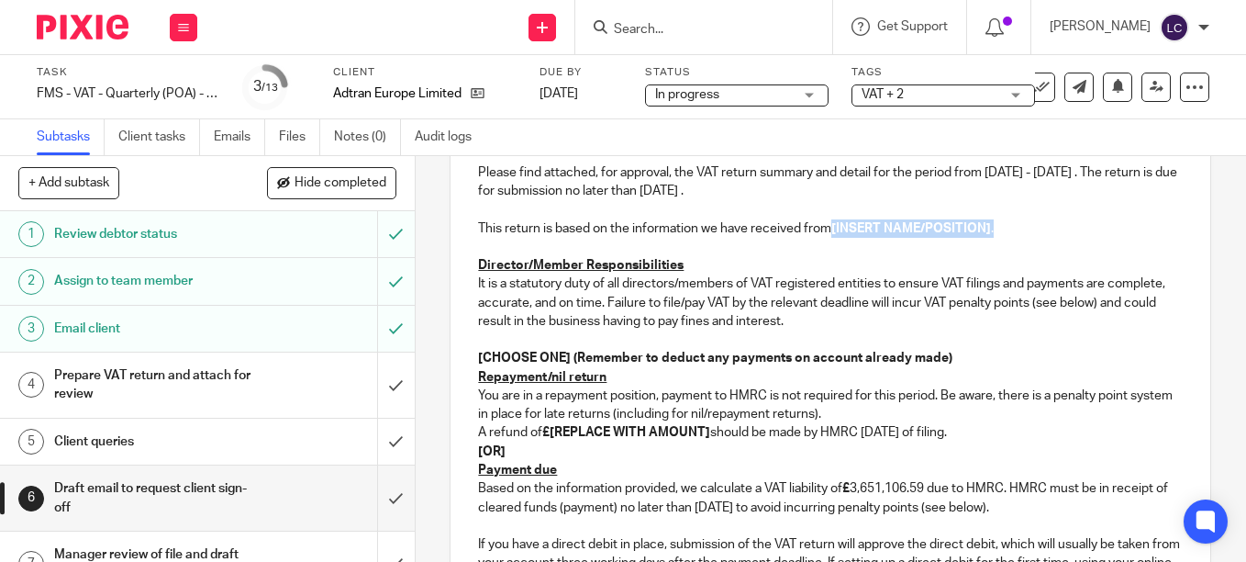
drag, startPoint x: 990, startPoint y: 229, endPoint x: 831, endPoint y: 231, distance: 159.7
click at [831, 231] on p "This return is based on the information we have received from [INSERT NAME/POSI…" at bounding box center [830, 228] width 705 height 18
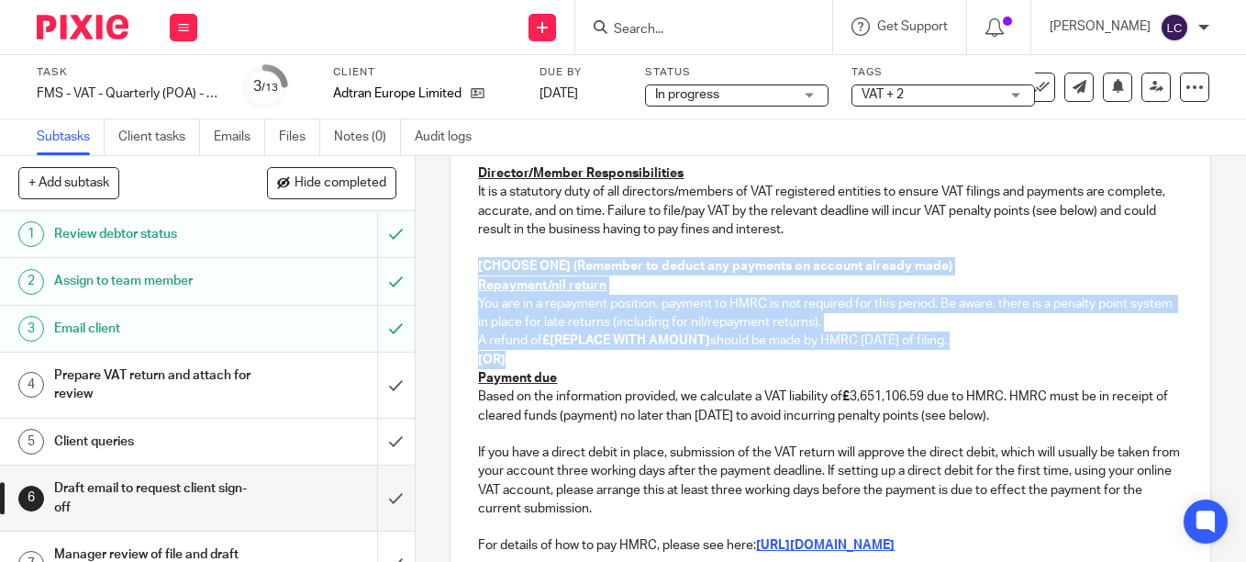
drag, startPoint x: 504, startPoint y: 357, endPoint x: 463, endPoint y: 259, distance: 106.5
click at [463, 259] on div "Hi Gunnar , Please find attached, for approval, the VAT return summary and deta…" at bounding box center [831, 422] width 760 height 813
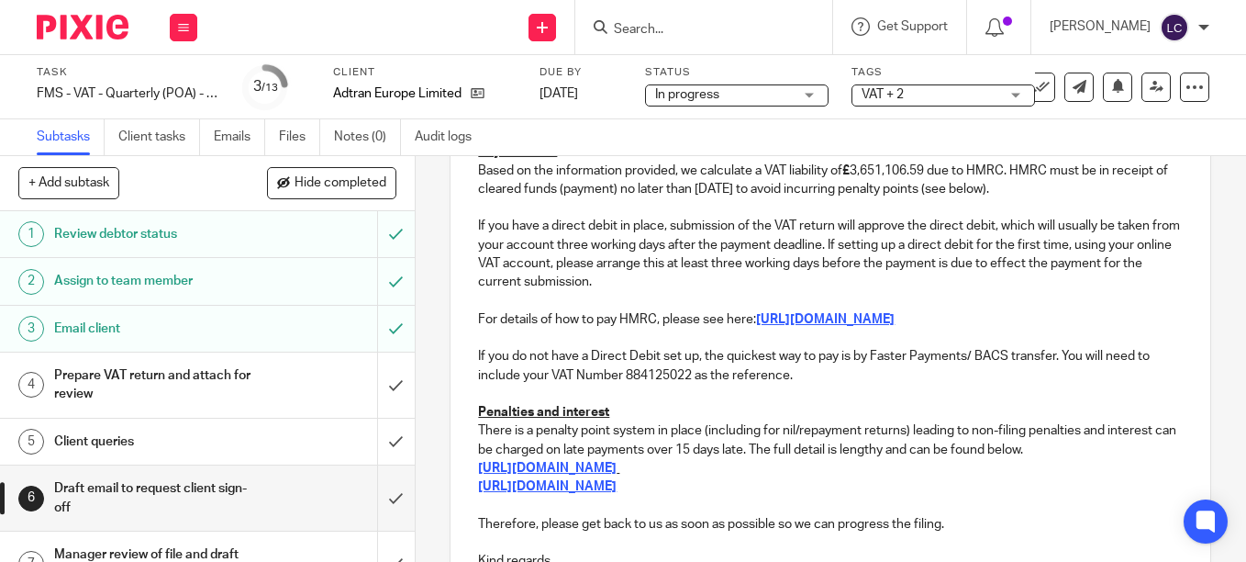
scroll to position [647, 0]
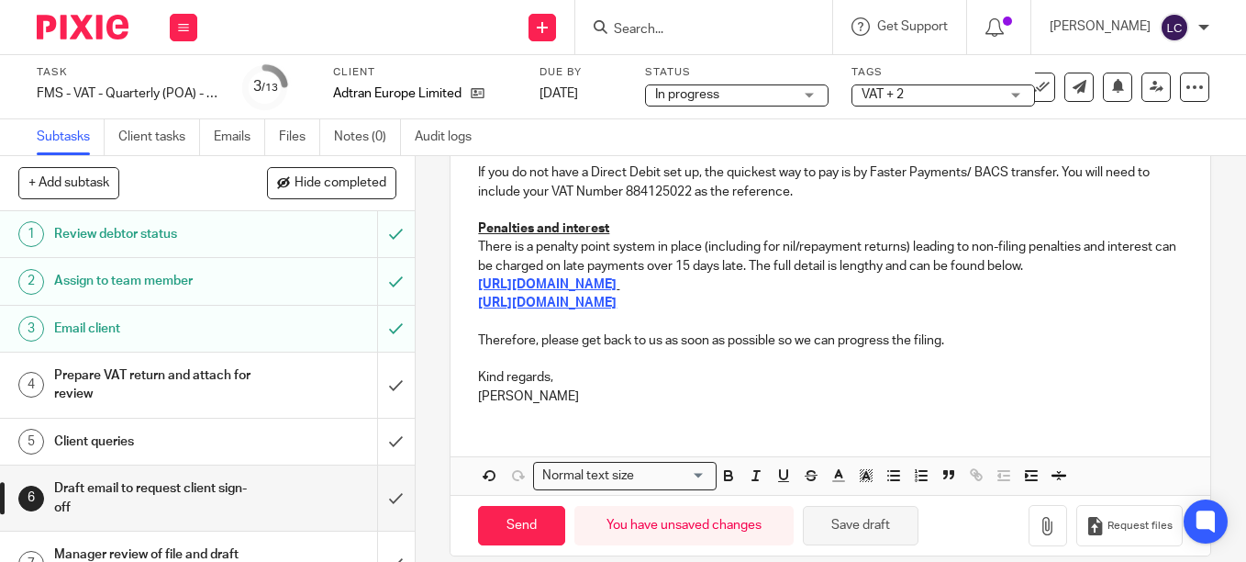
click at [849, 532] on button "Save draft" at bounding box center [861, 525] width 116 height 39
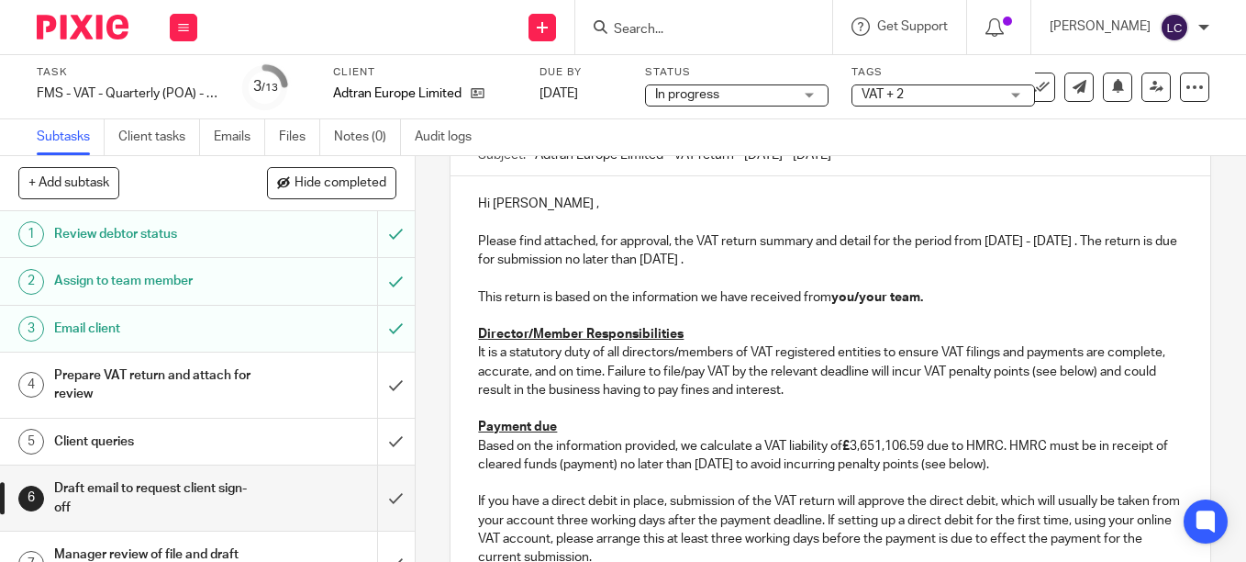
scroll to position [372, 0]
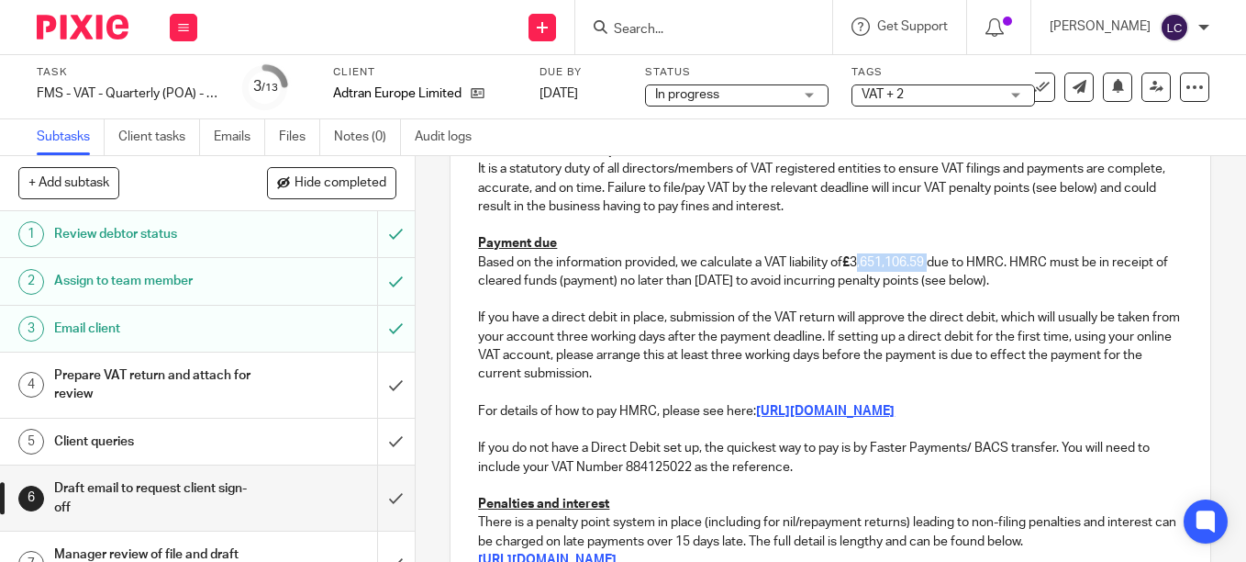
drag, startPoint x: 931, startPoint y: 260, endPoint x: 857, endPoint y: 258, distance: 73.5
click at [857, 258] on p "Based on the information provided, we calculate a VAT liability of £ 3,651,106.…" at bounding box center [830, 272] width 705 height 38
click at [908, 219] on p at bounding box center [830, 225] width 705 height 18
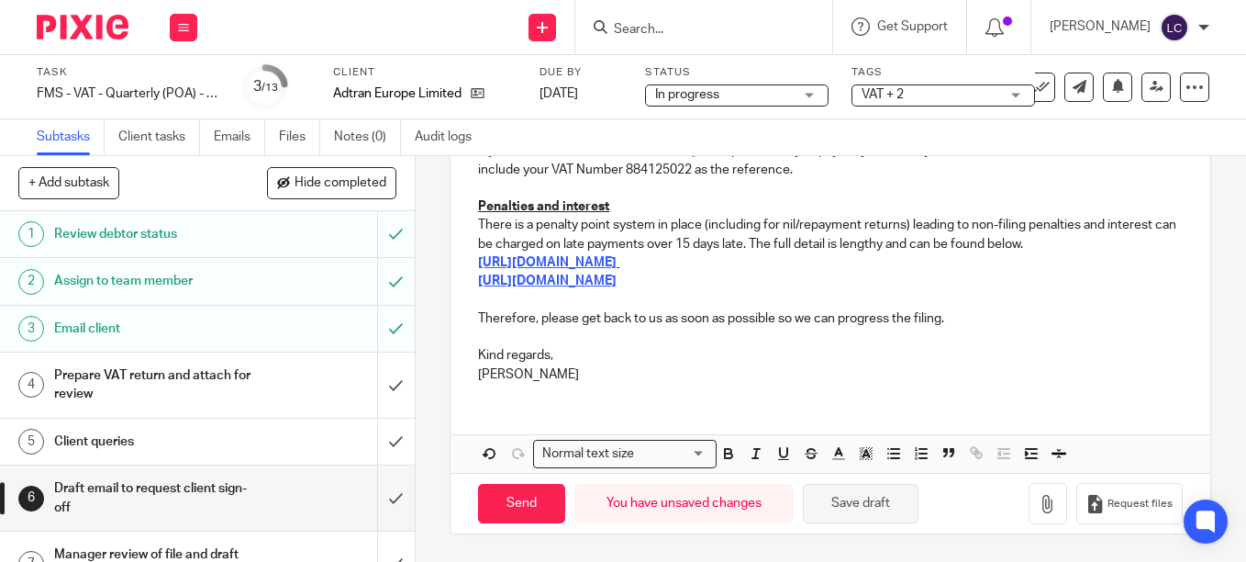
click at [861, 508] on button "Save draft" at bounding box center [861, 503] width 116 height 39
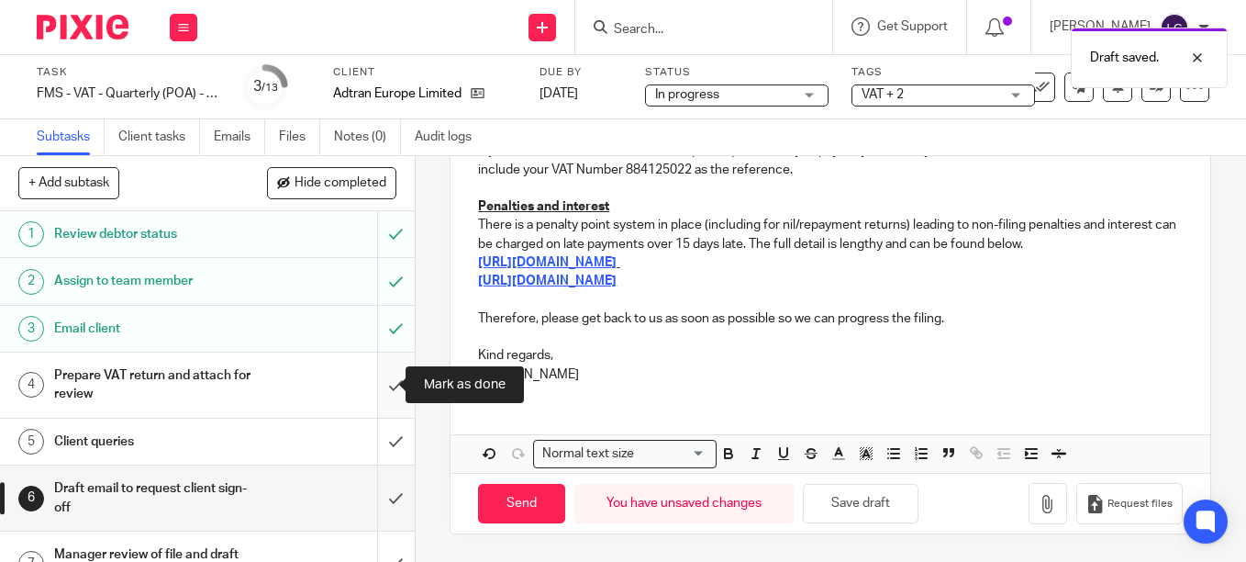
click at [363, 387] on input "submit" at bounding box center [207, 384] width 415 height 65
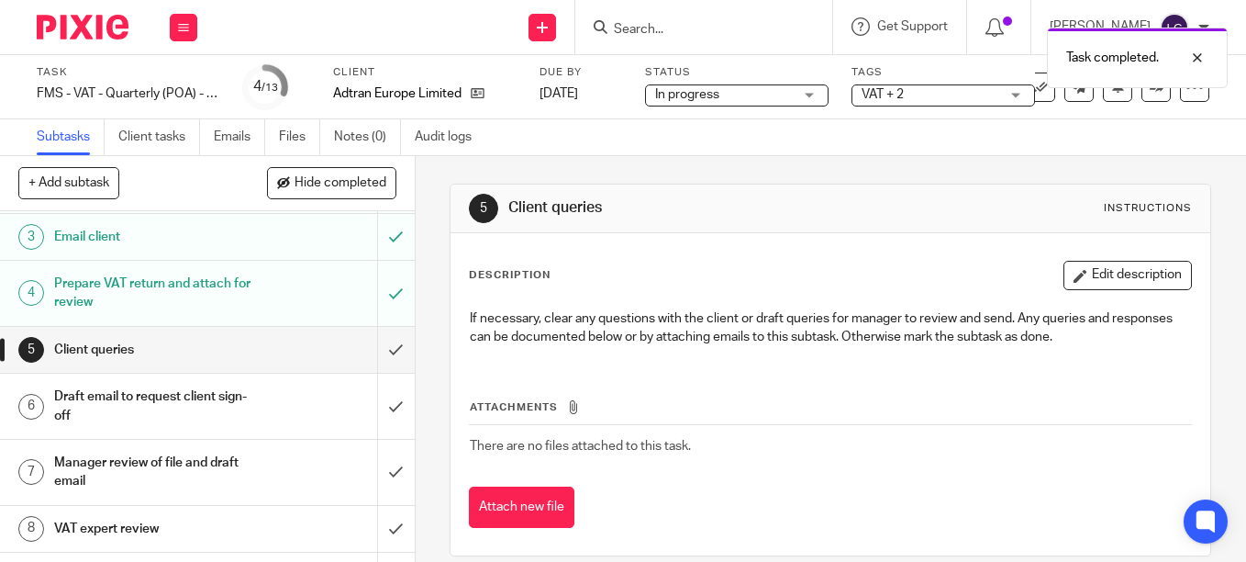
scroll to position [184, 0]
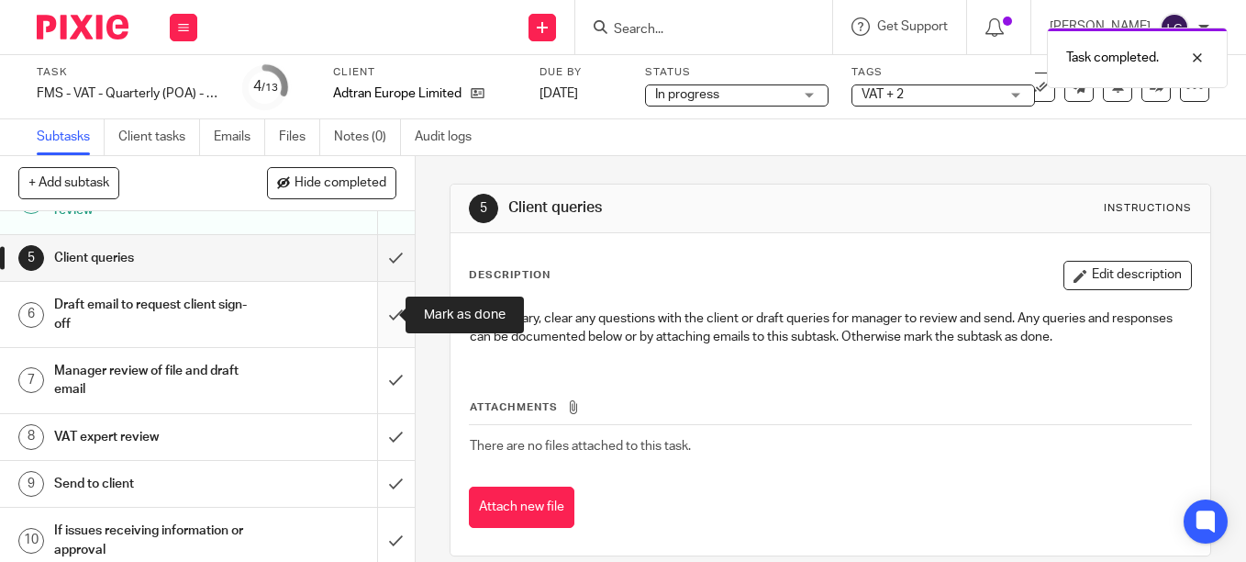
click at [374, 316] on input "submit" at bounding box center [207, 314] width 415 height 65
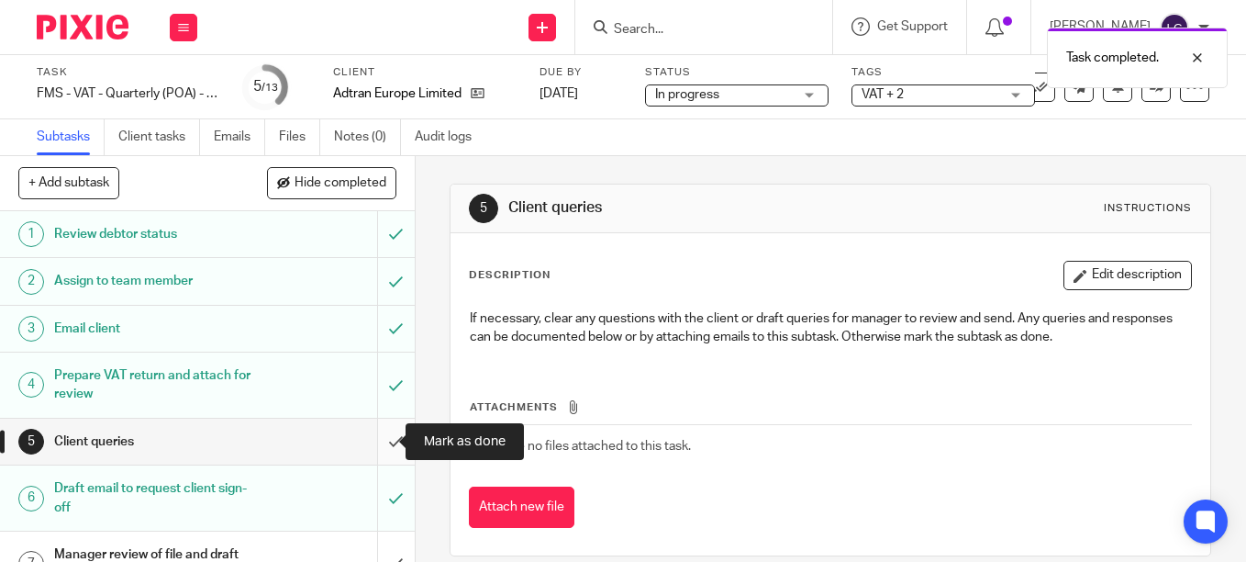
click at [373, 439] on input "submit" at bounding box center [207, 442] width 415 height 46
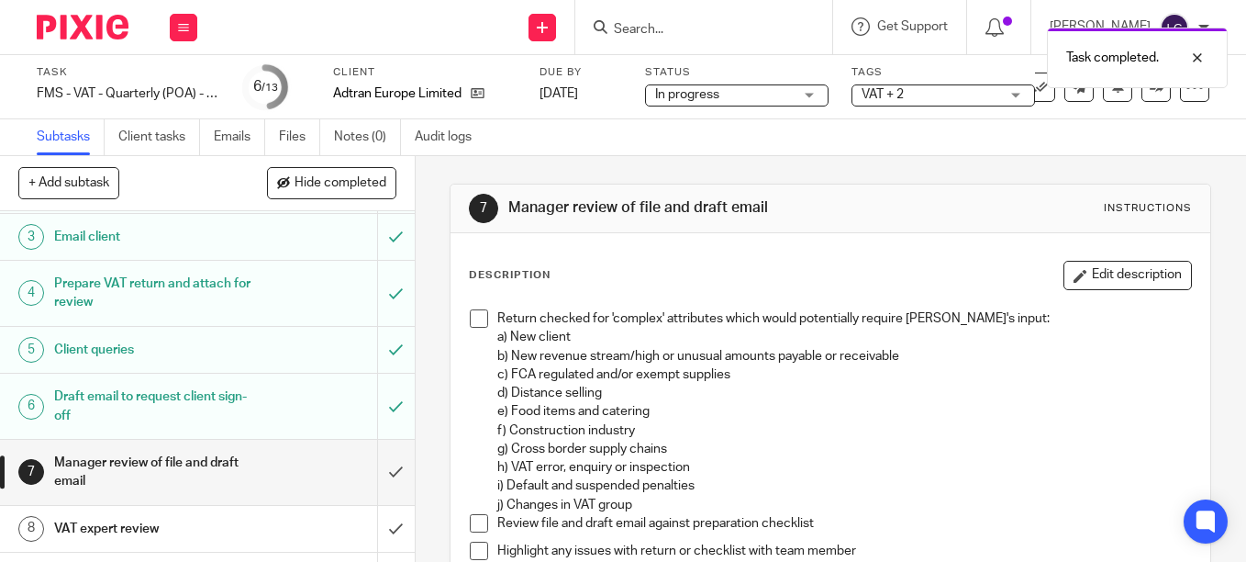
scroll to position [184, 0]
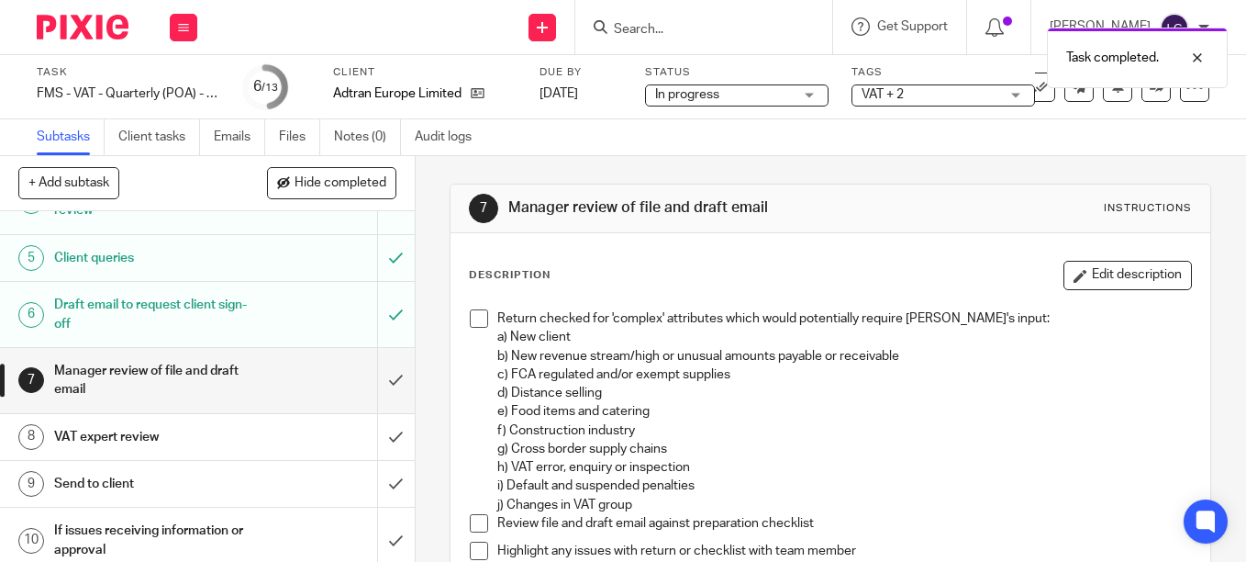
click at [1015, 99] on div "VAT + 2" at bounding box center [944, 95] width 184 height 22
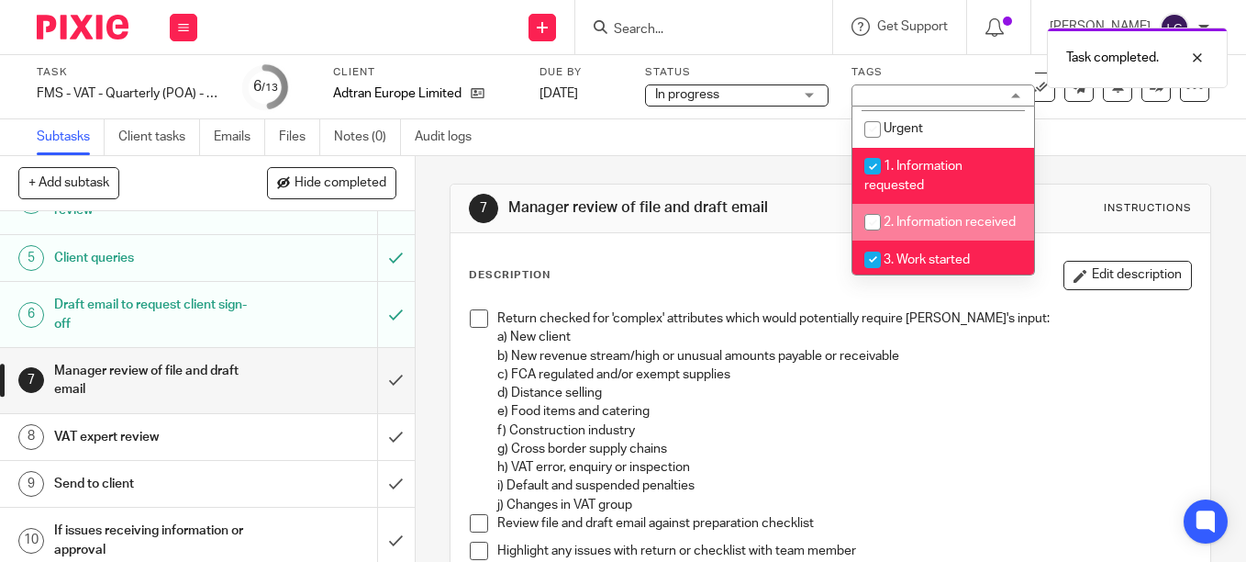
scroll to position [367, 0]
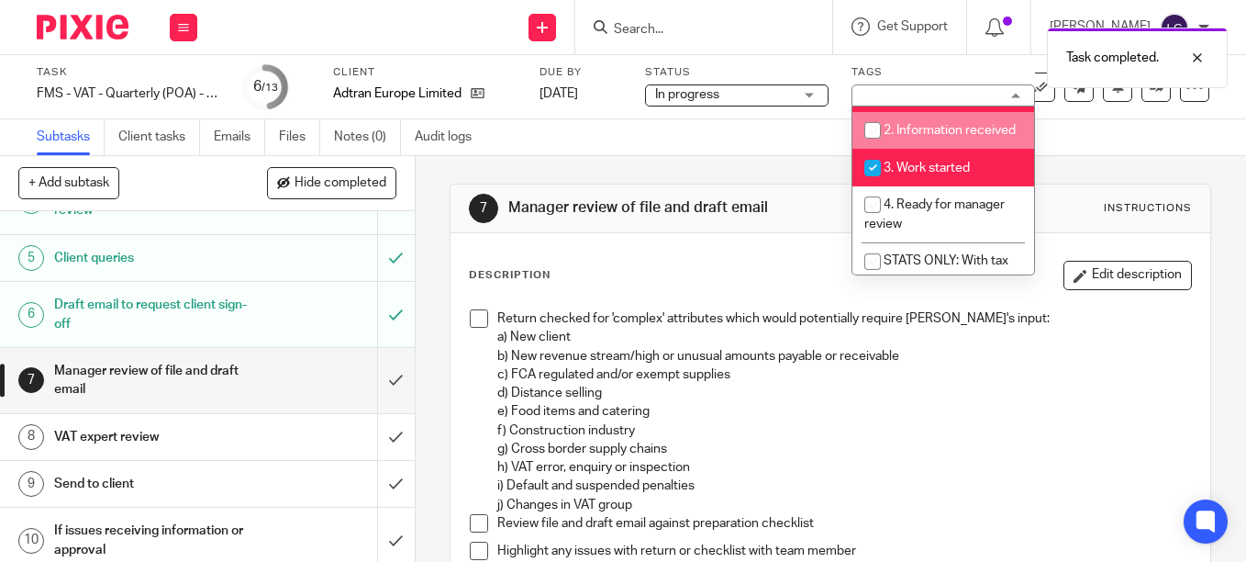
click at [873, 124] on input "checkbox" at bounding box center [872, 130] width 35 height 35
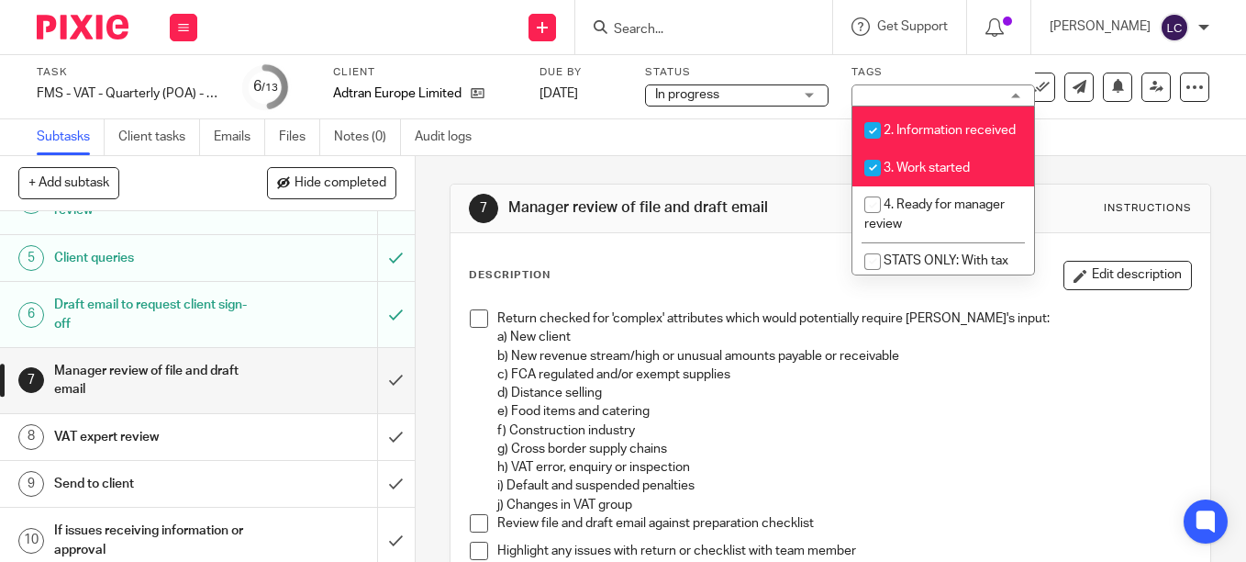
click at [868, 127] on input "checkbox" at bounding box center [872, 130] width 35 height 35
checkbox input "false"
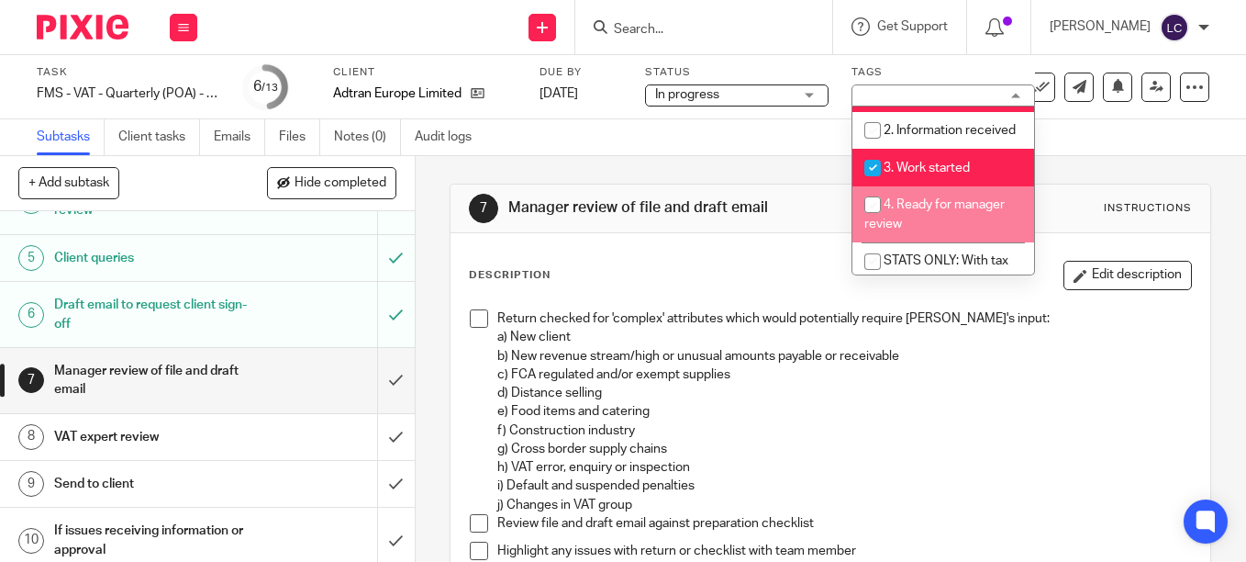
click at [868, 222] on input "checkbox" at bounding box center [872, 204] width 35 height 35
checkbox input "true"
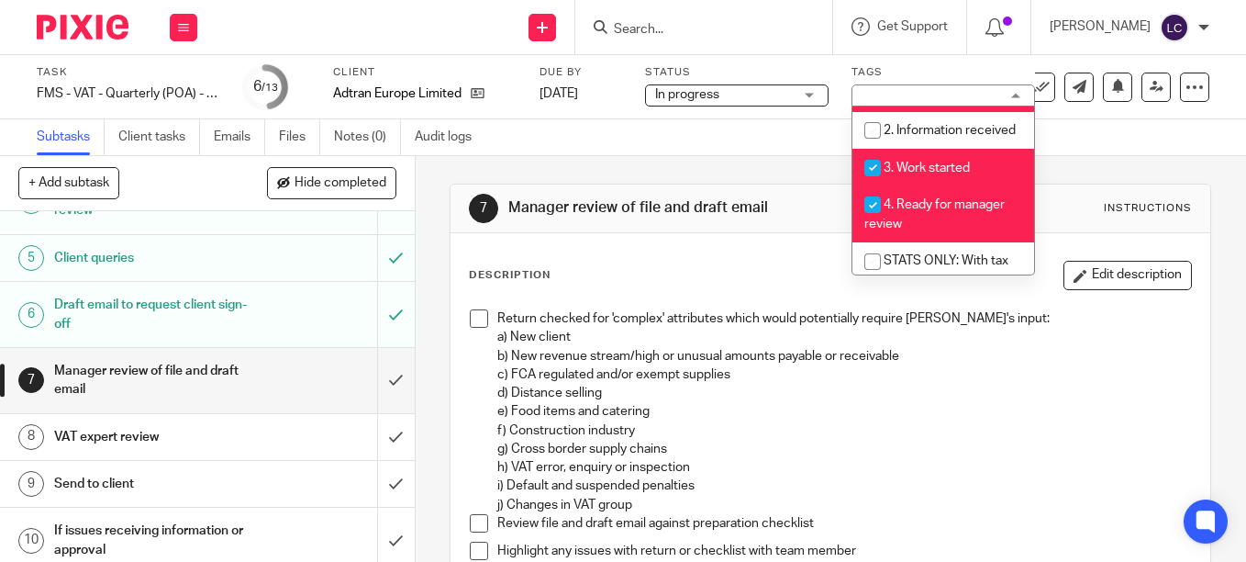
scroll to position [275, 0]
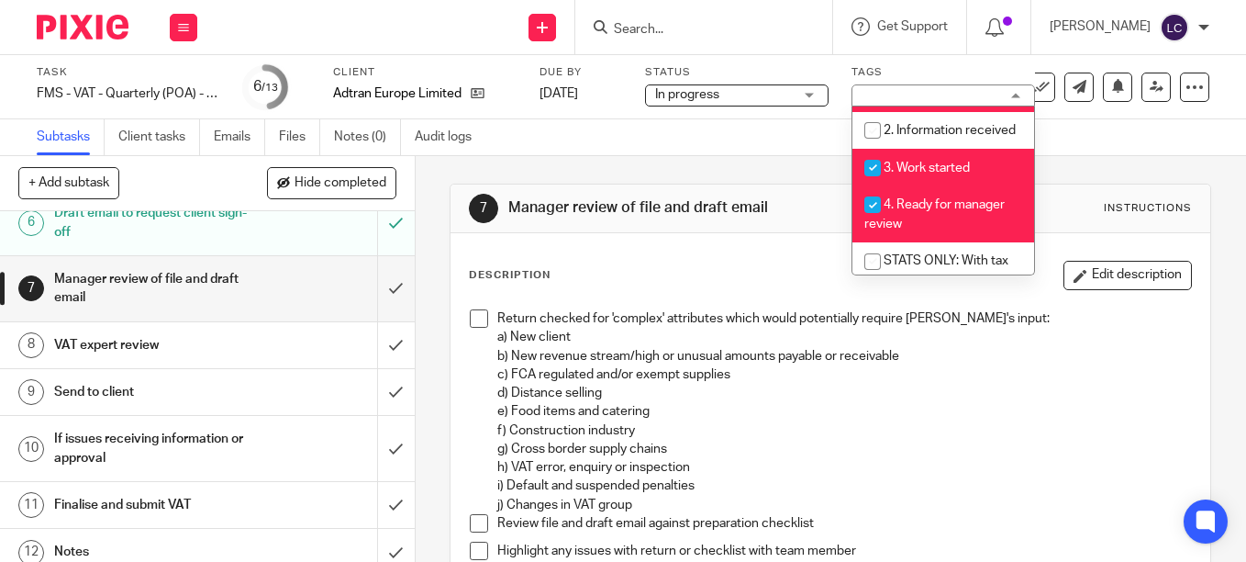
click at [185, 346] on h1 "VAT expert review" at bounding box center [155, 345] width 203 height 28
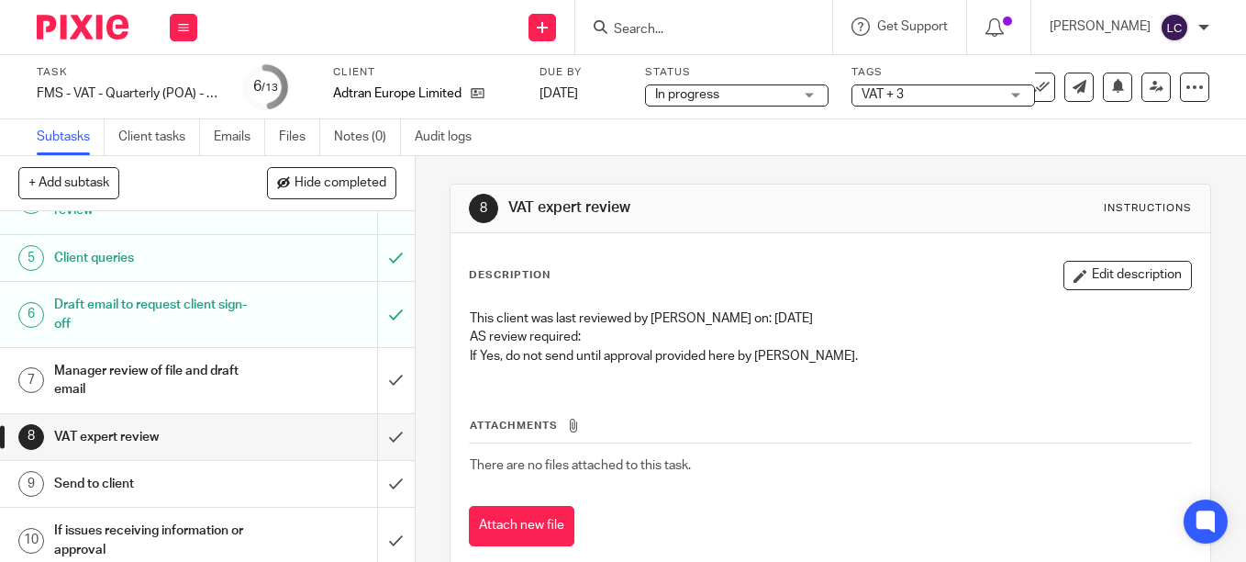
scroll to position [275, 0]
